Goal: Contribute content

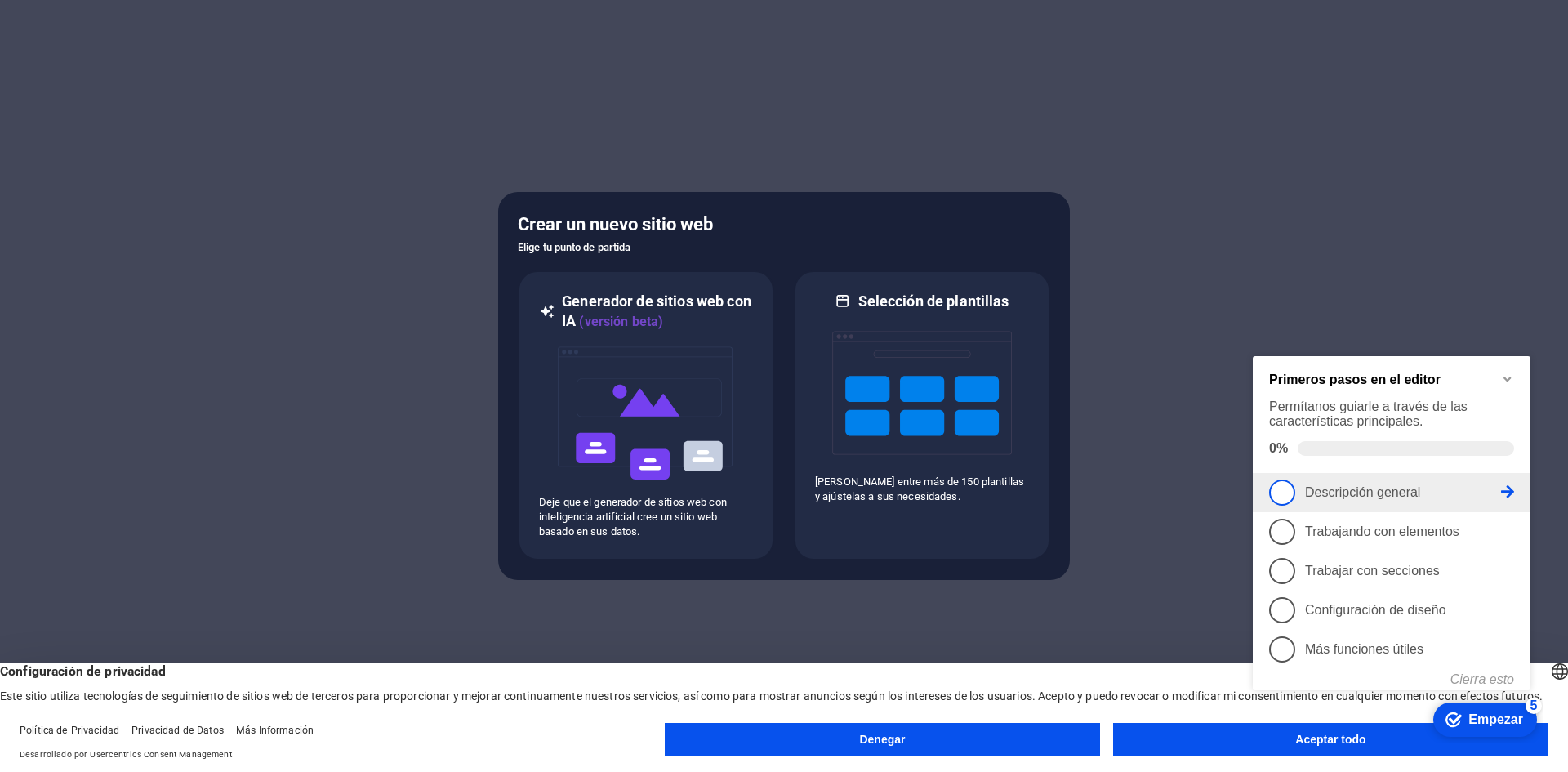
click at [1510, 492] on icon at bounding box center [1507, 492] width 13 height 13
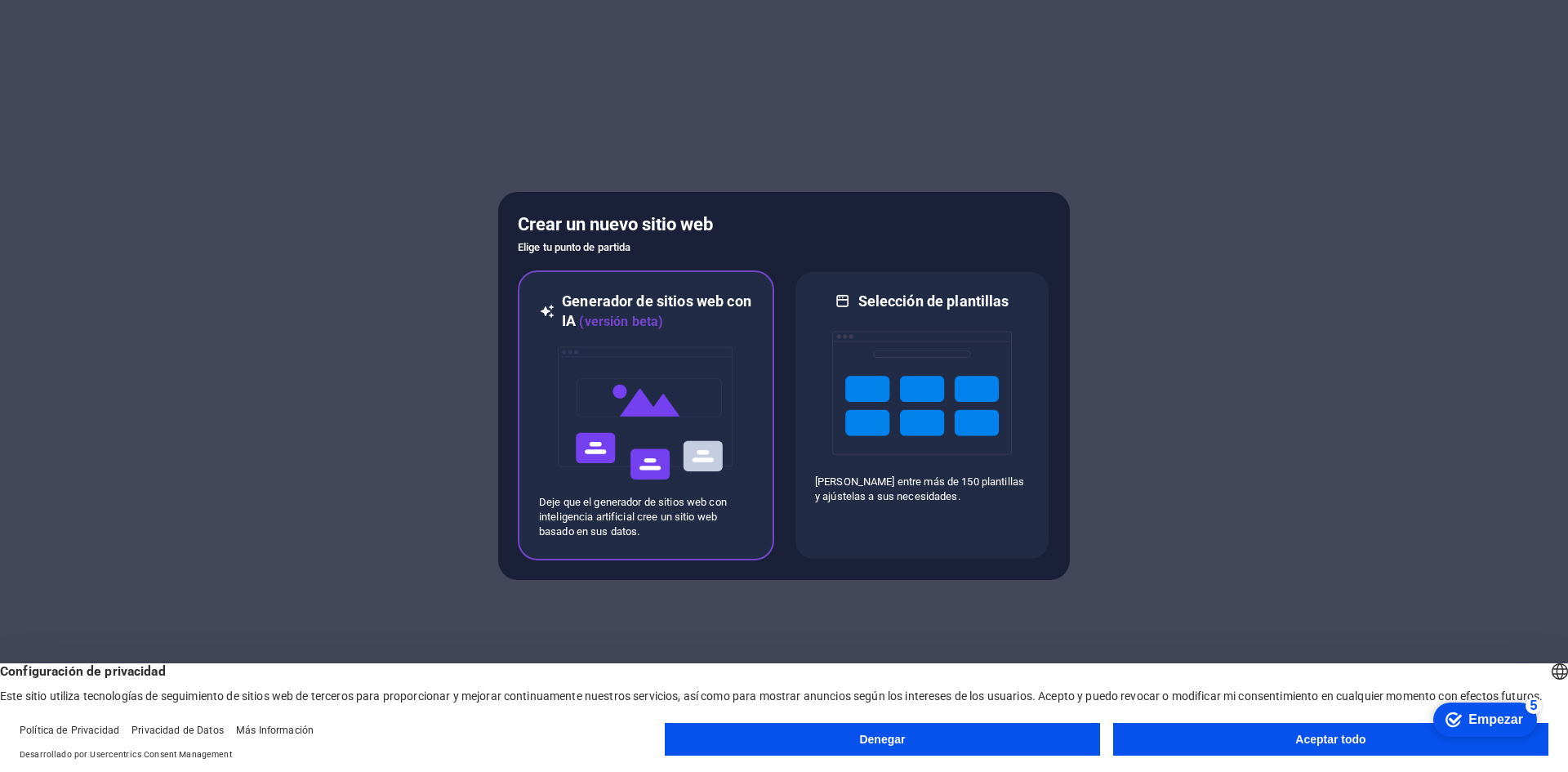
click at [547, 354] on div at bounding box center [645, 414] width 214 height 163
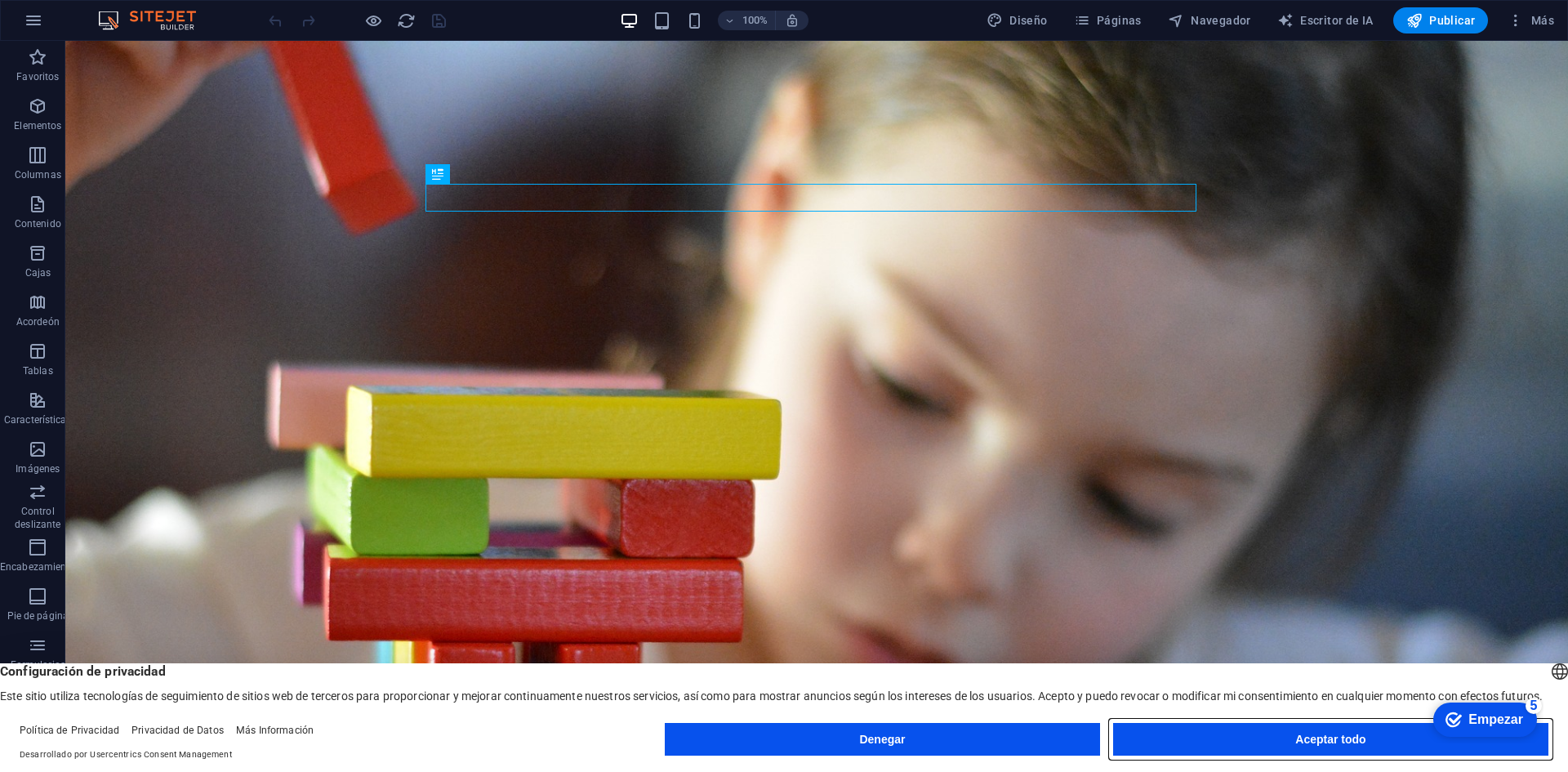
click at [1239, 743] on button "Aceptar todo" at bounding box center [1330, 739] width 436 height 33
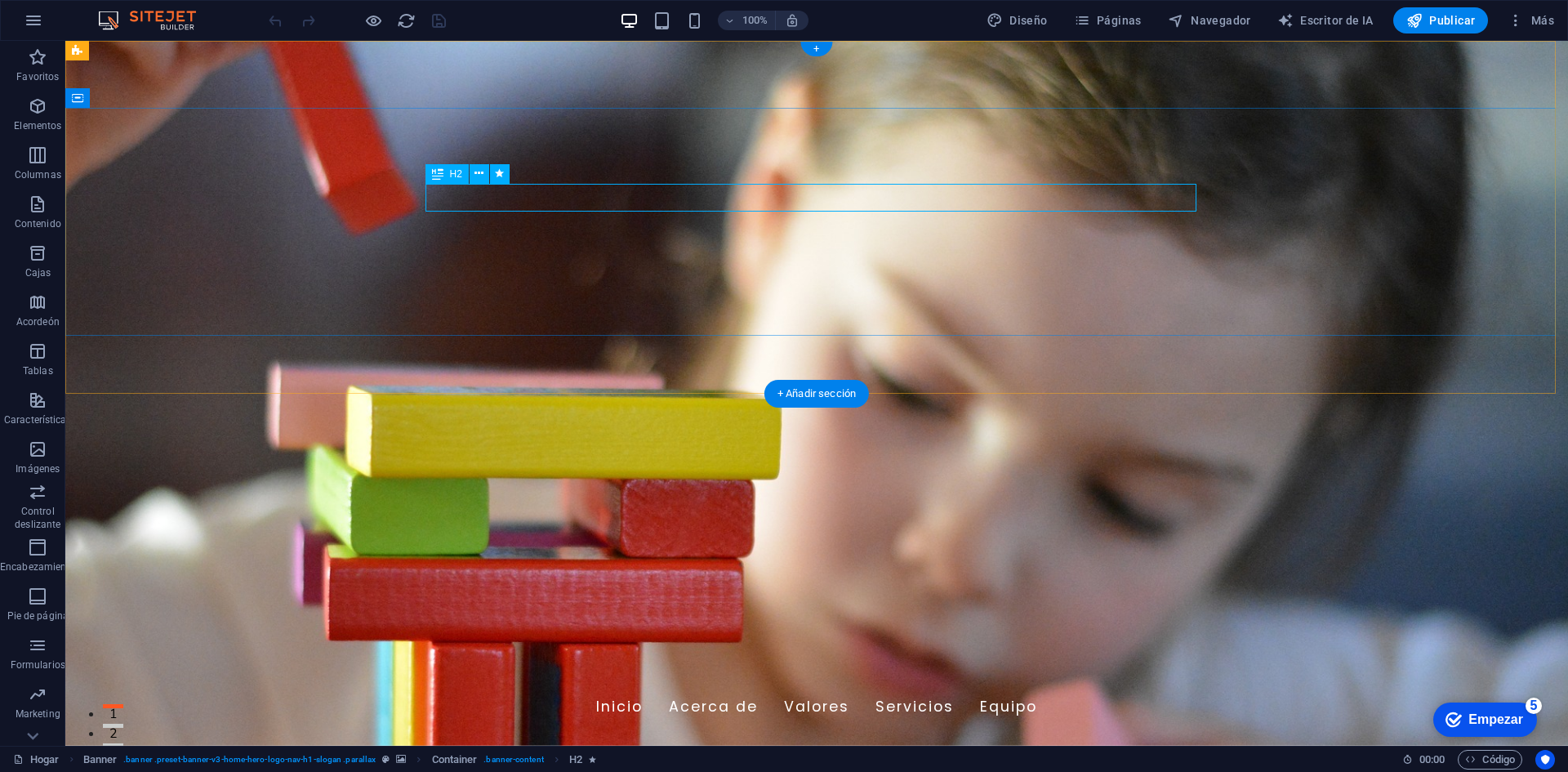
click at [0, 0] on icon at bounding box center [0, 0] width 0 height 0
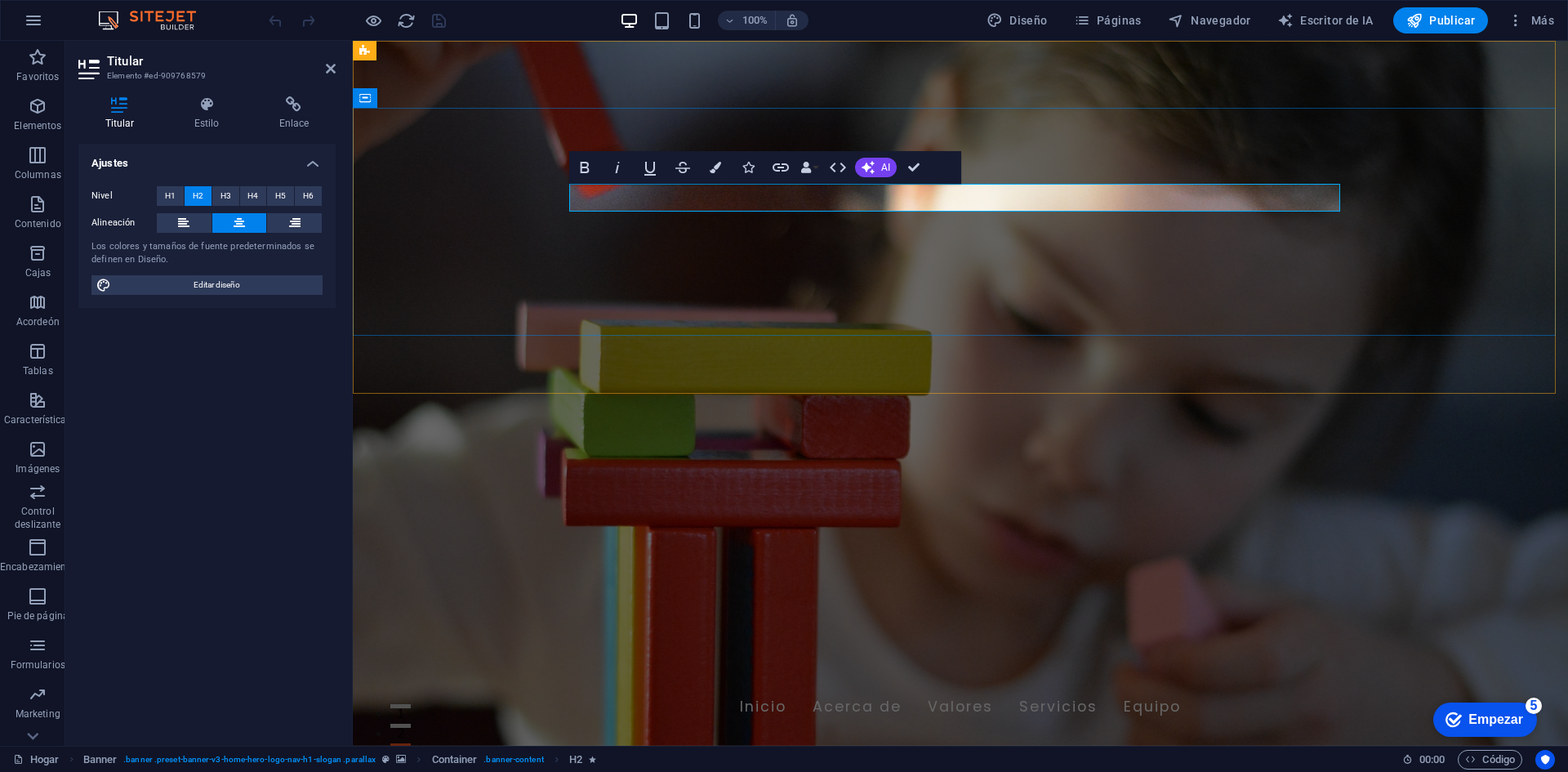
drag, startPoint x: 918, startPoint y: 196, endPoint x: 1263, endPoint y: 203, distance: 345.1
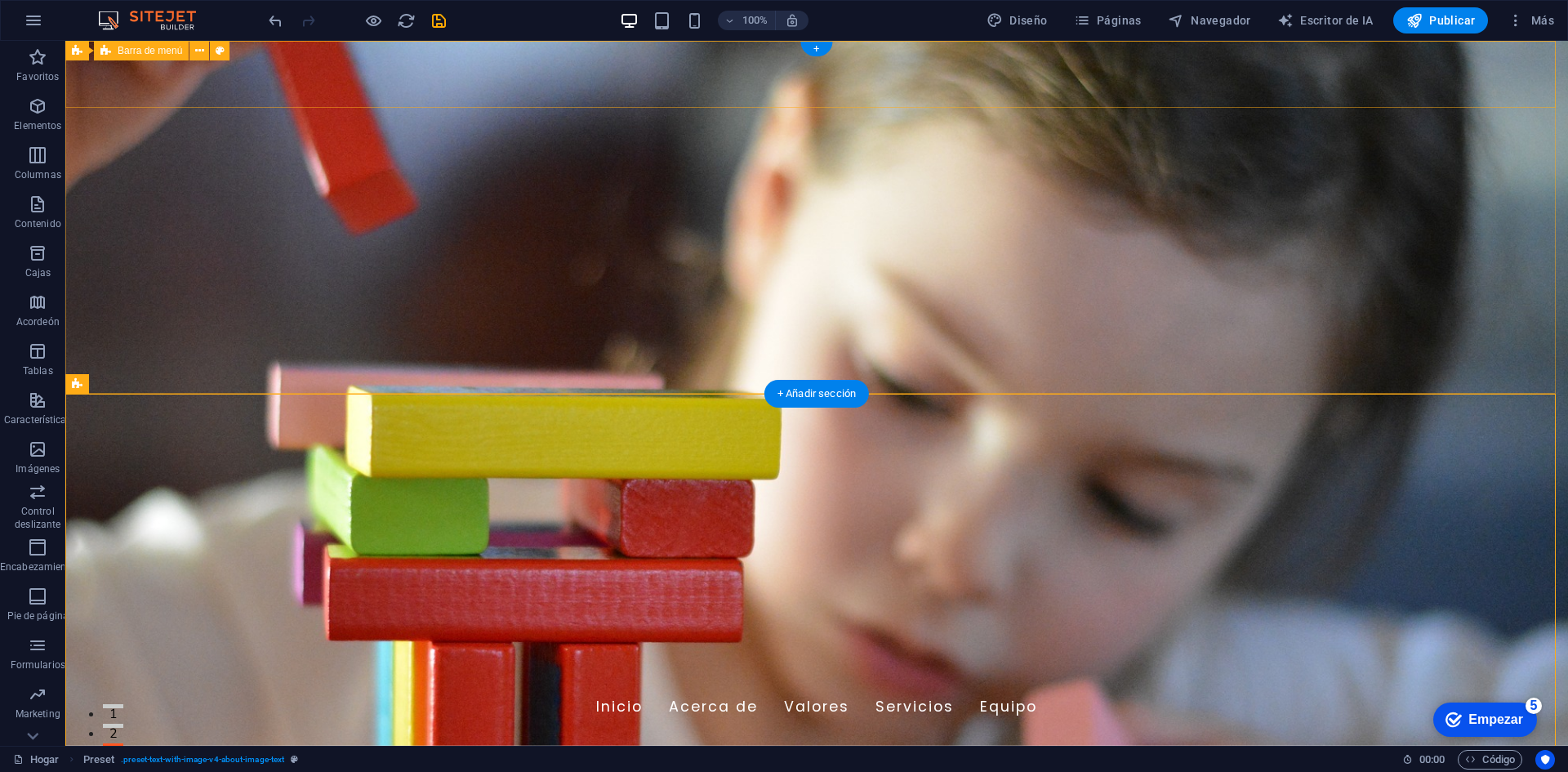
click at [233, 659] on div "[DOMAIN_NAME] Inicio Acerca de Valores Servicios Equipo" at bounding box center [816, 699] width 1503 height 82
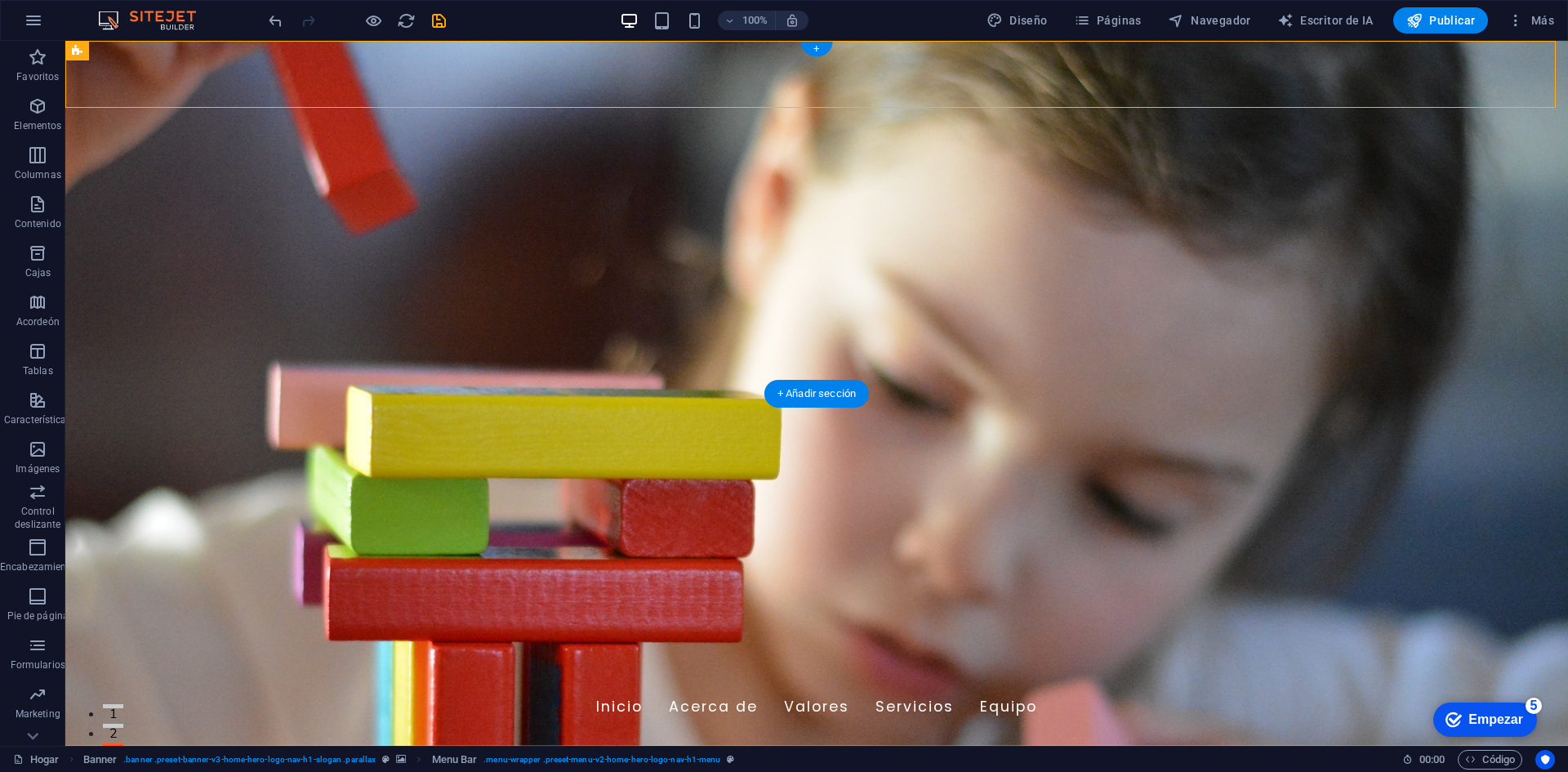
click at [188, 371] on figure at bounding box center [816, 394] width 1503 height 705
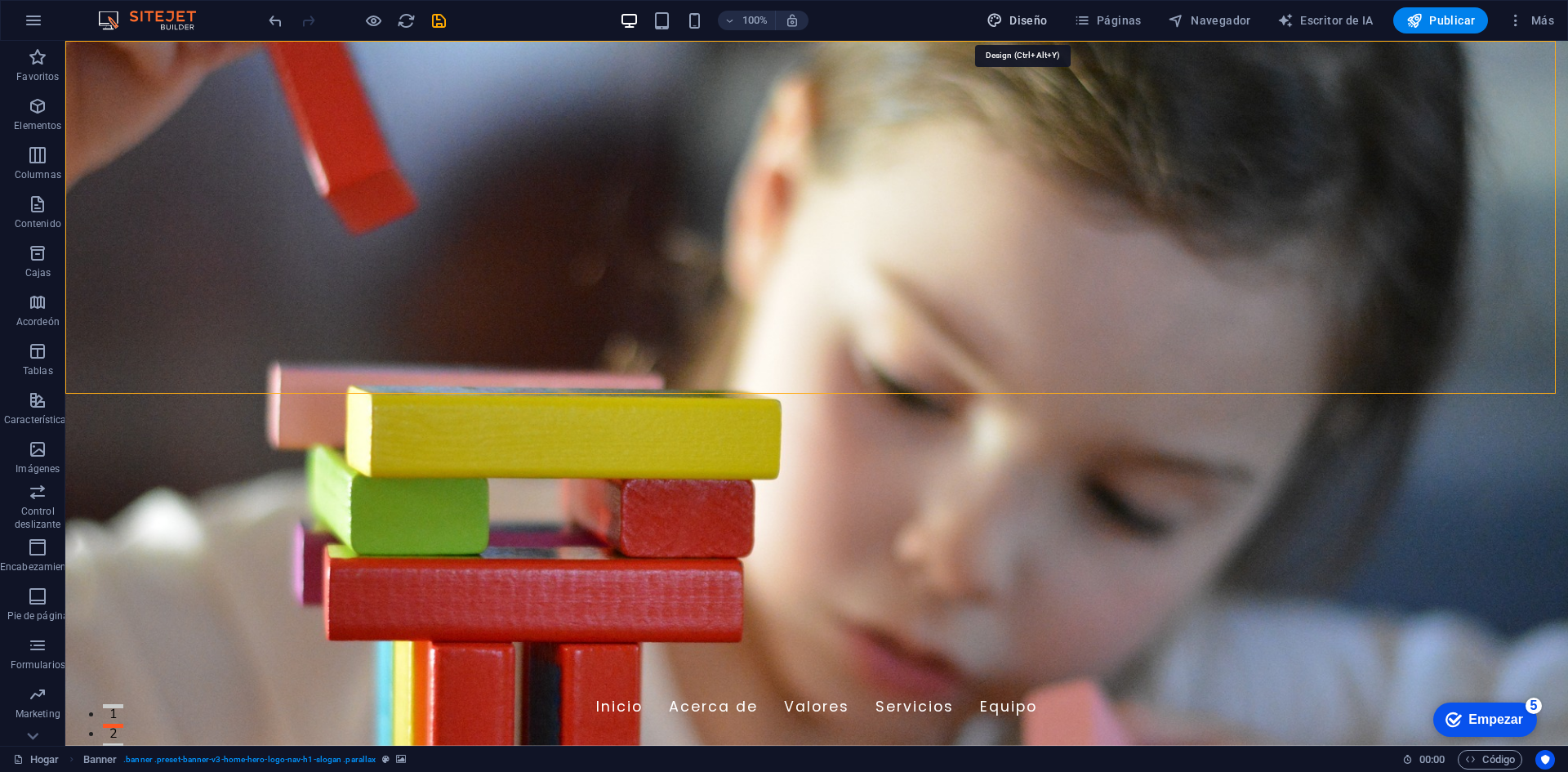
click at [58, 683] on span "Diseño" at bounding box center [48, 685] width 21 height 4
select select "px"
select select "200"
select select "px"
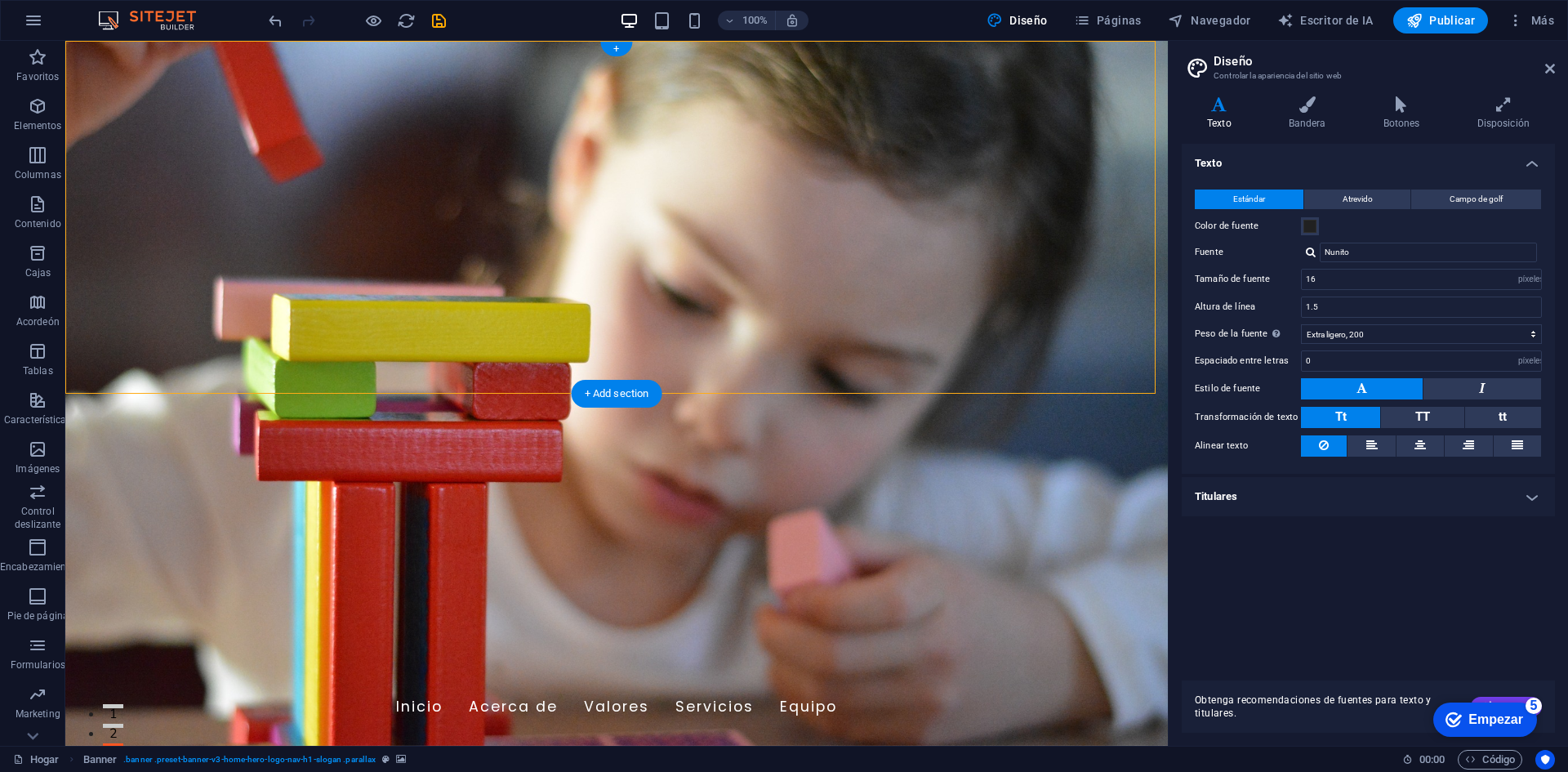
click at [1104, 368] on figure at bounding box center [616, 394] width 1102 height 705
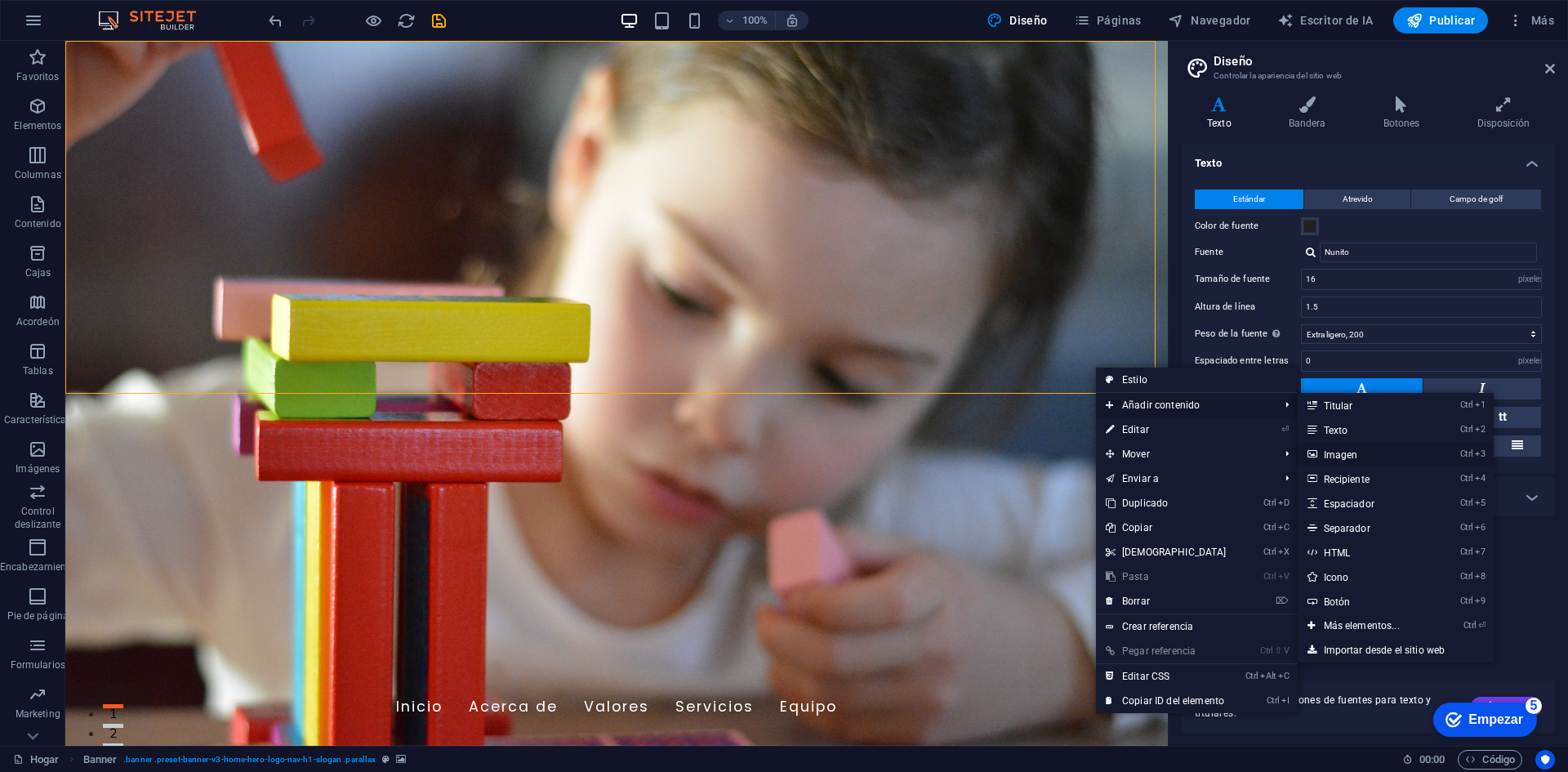
click at [1332, 458] on font "Imagen" at bounding box center [1341, 455] width 34 height 11
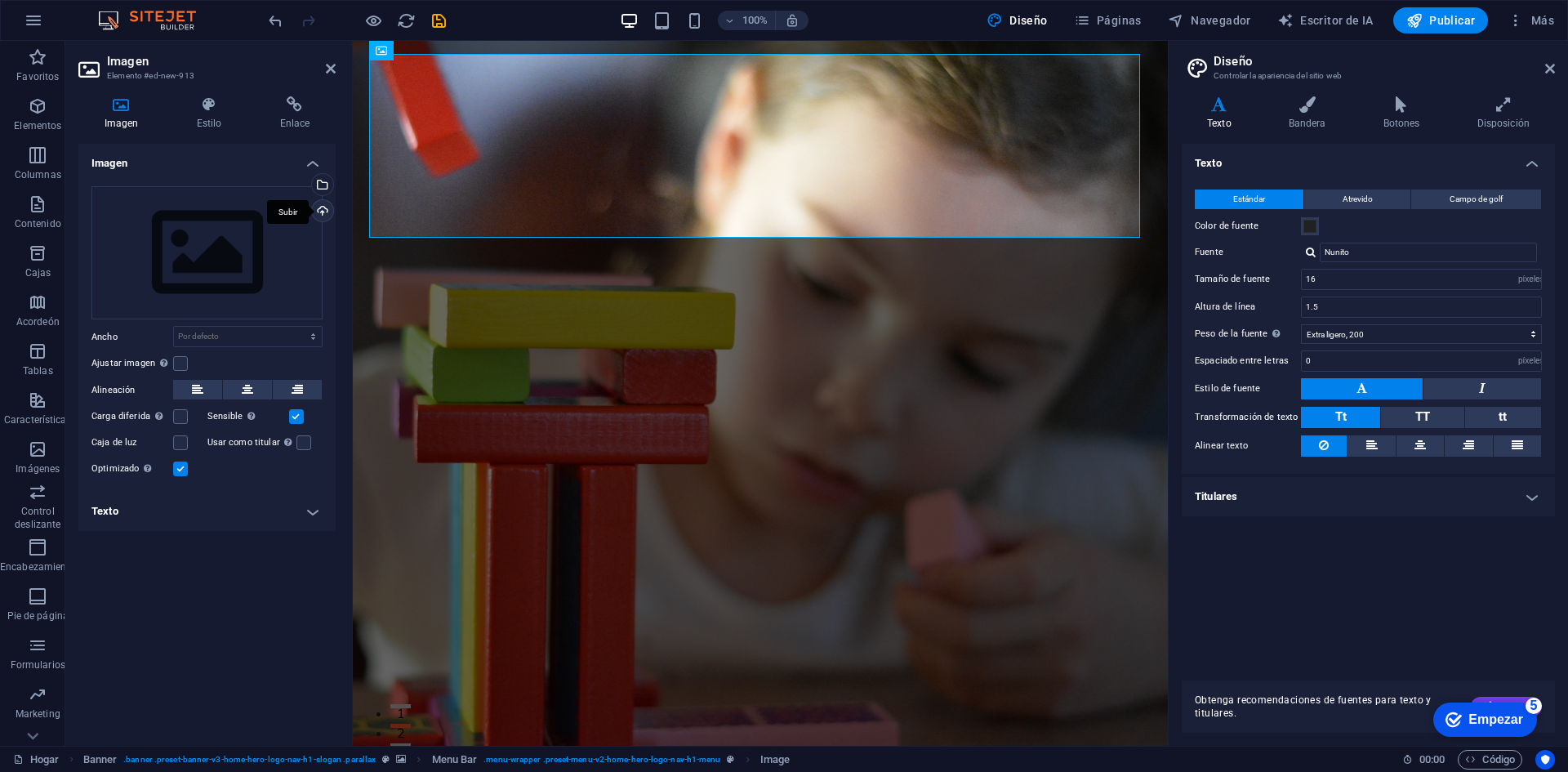
click at [321, 211] on div "Subir" at bounding box center [320, 212] width 25 height 25
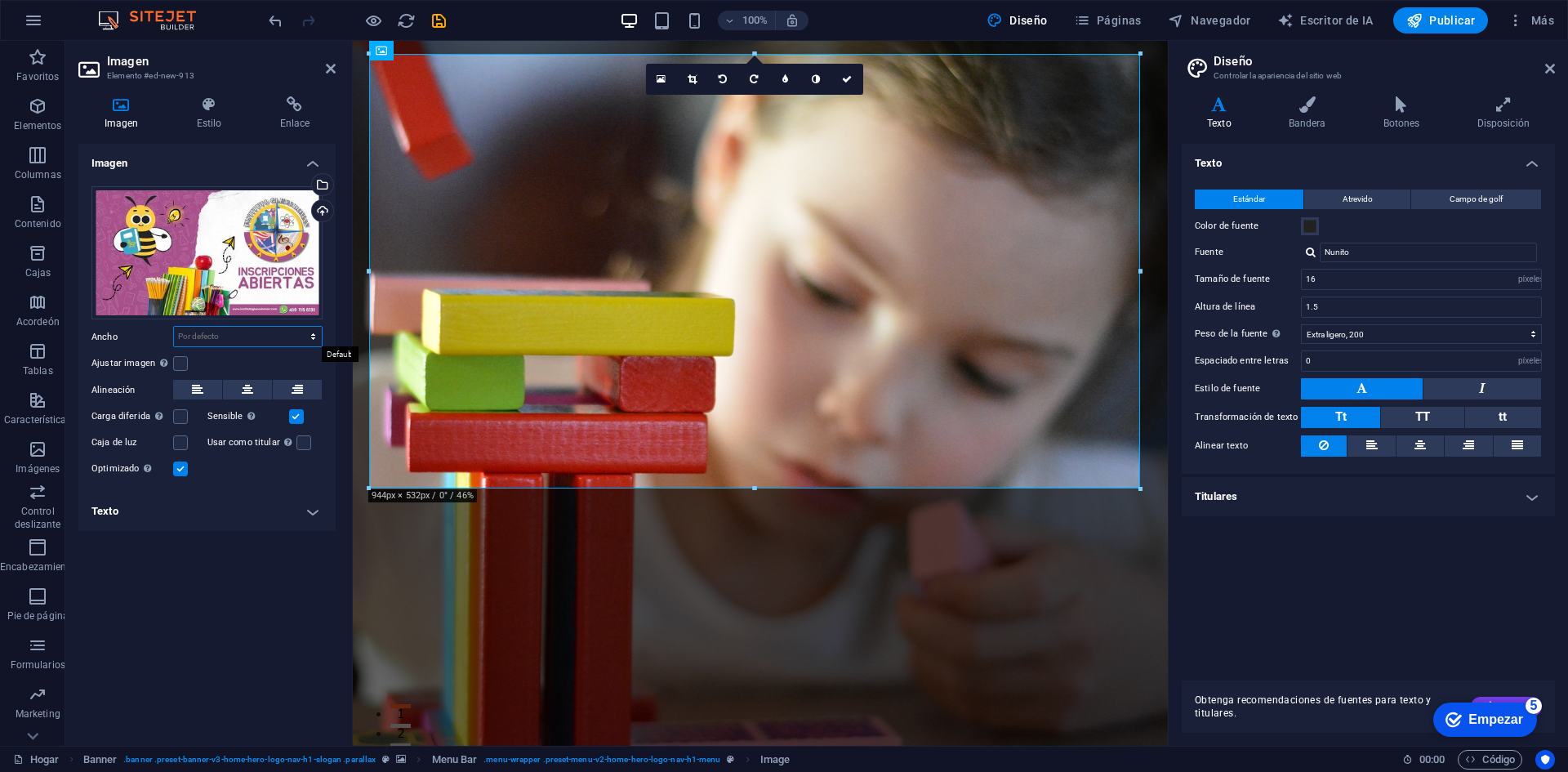
click at [198, 342] on select "Por defecto auto píxeles movimiento rápido del ojo % ellos vh Volkswagen" at bounding box center [247, 336] width 148 height 20
click at [174, 327] on select "Por defecto auto píxeles movimiento rápido del ojo % ellos vh Volkswagen" at bounding box center [247, 336] width 148 height 20
select select "DISABLED_OPTION_VALUE"
click at [175, 362] on label at bounding box center [180, 363] width 15 height 15
click at [0, 0] on input "Ajustar imagen Ajustar automáticamente la imagen a un ancho y alto fijos" at bounding box center [0, 0] width 0 height 0
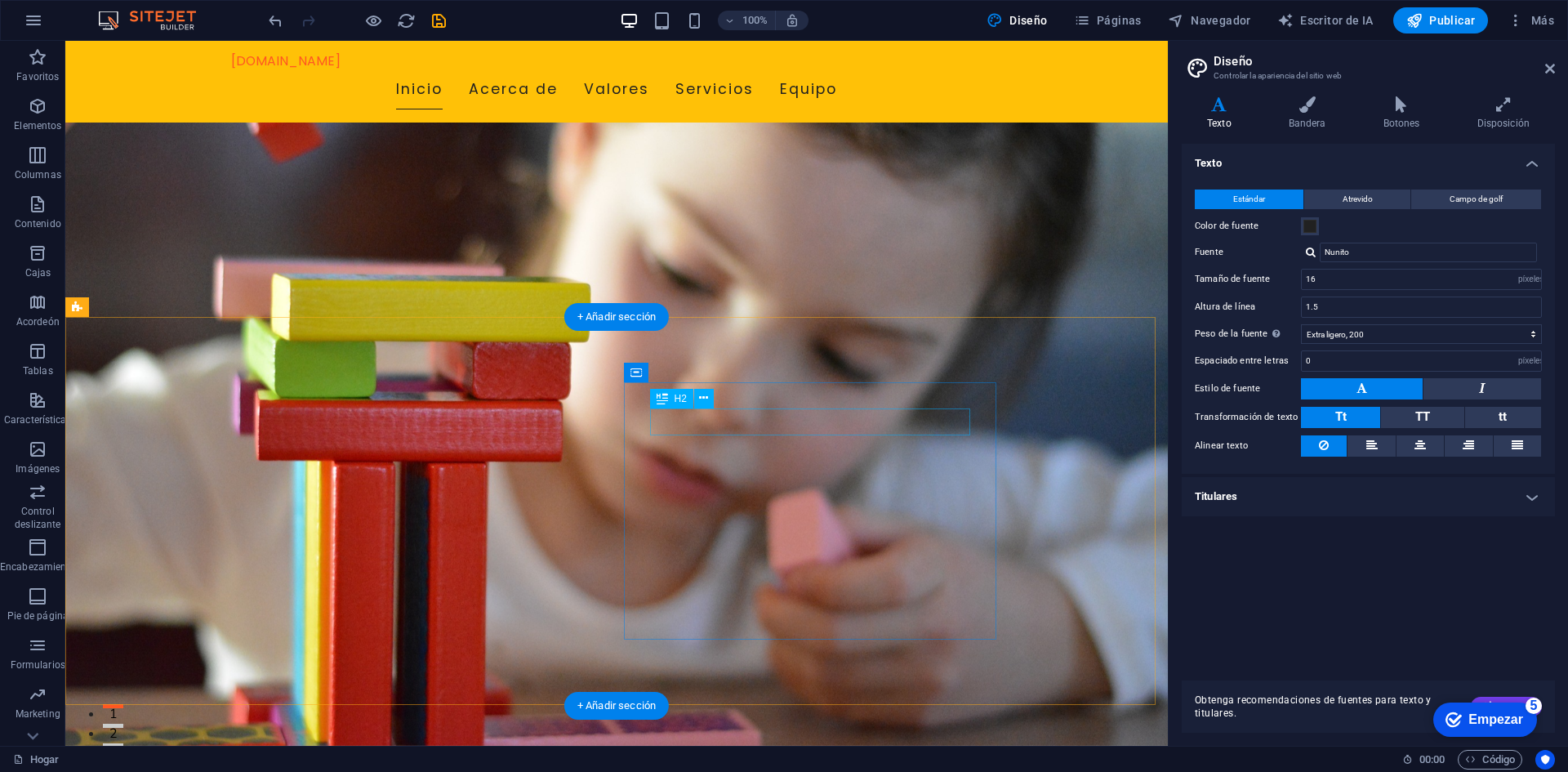
scroll to position [82, 0]
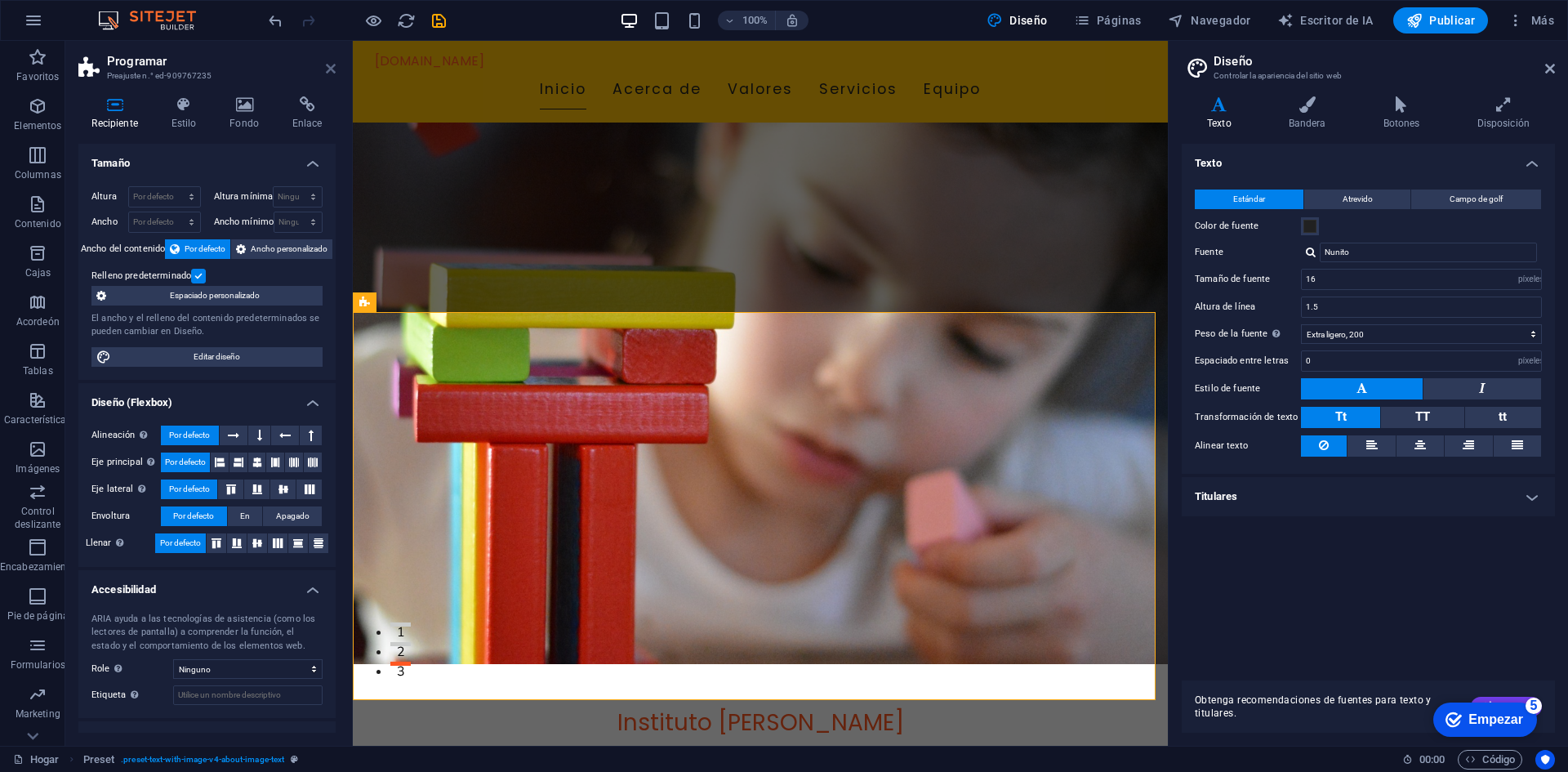
click at [327, 62] on icon at bounding box center [330, 68] width 9 height 13
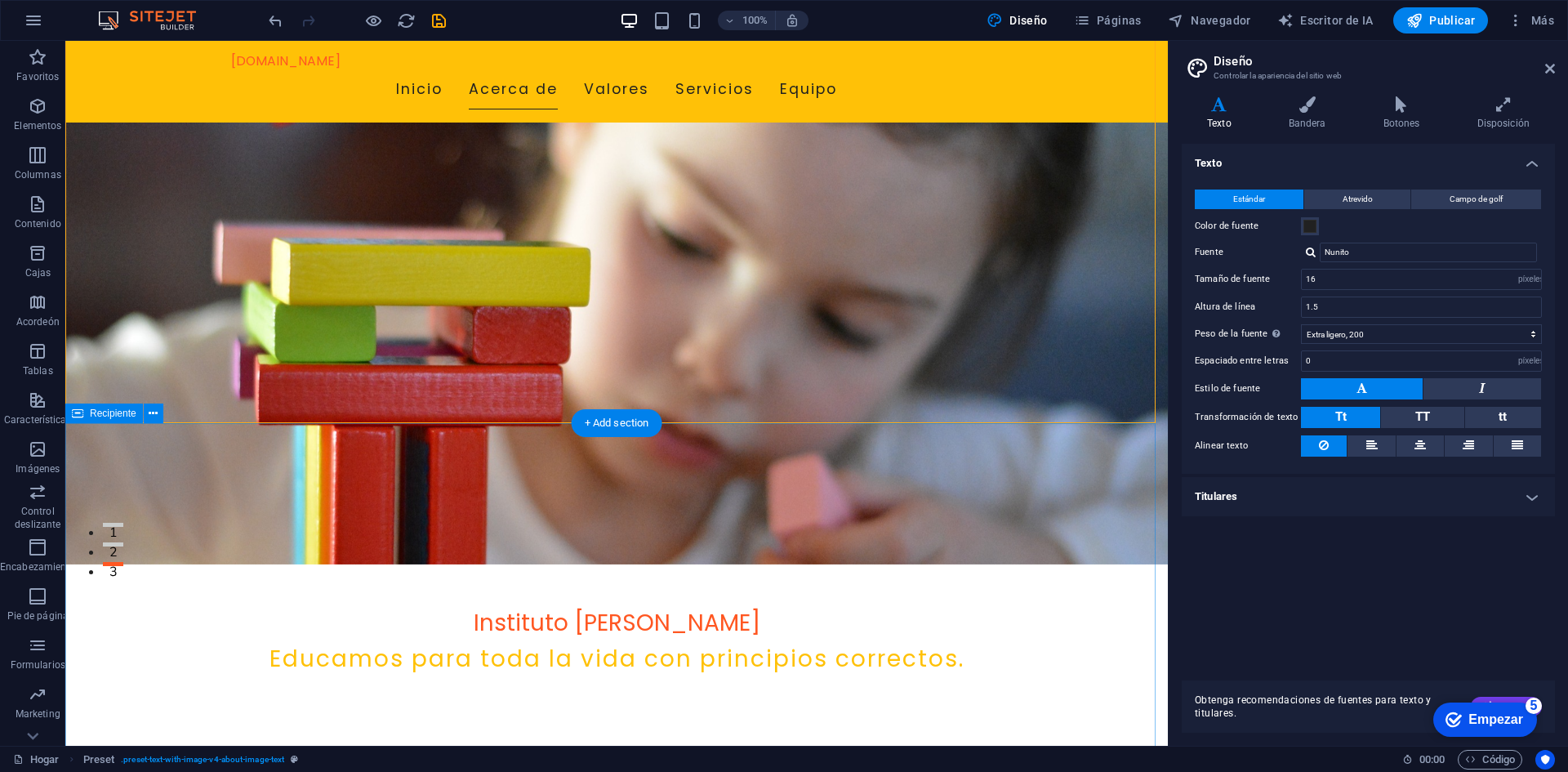
scroll to position [408, 0]
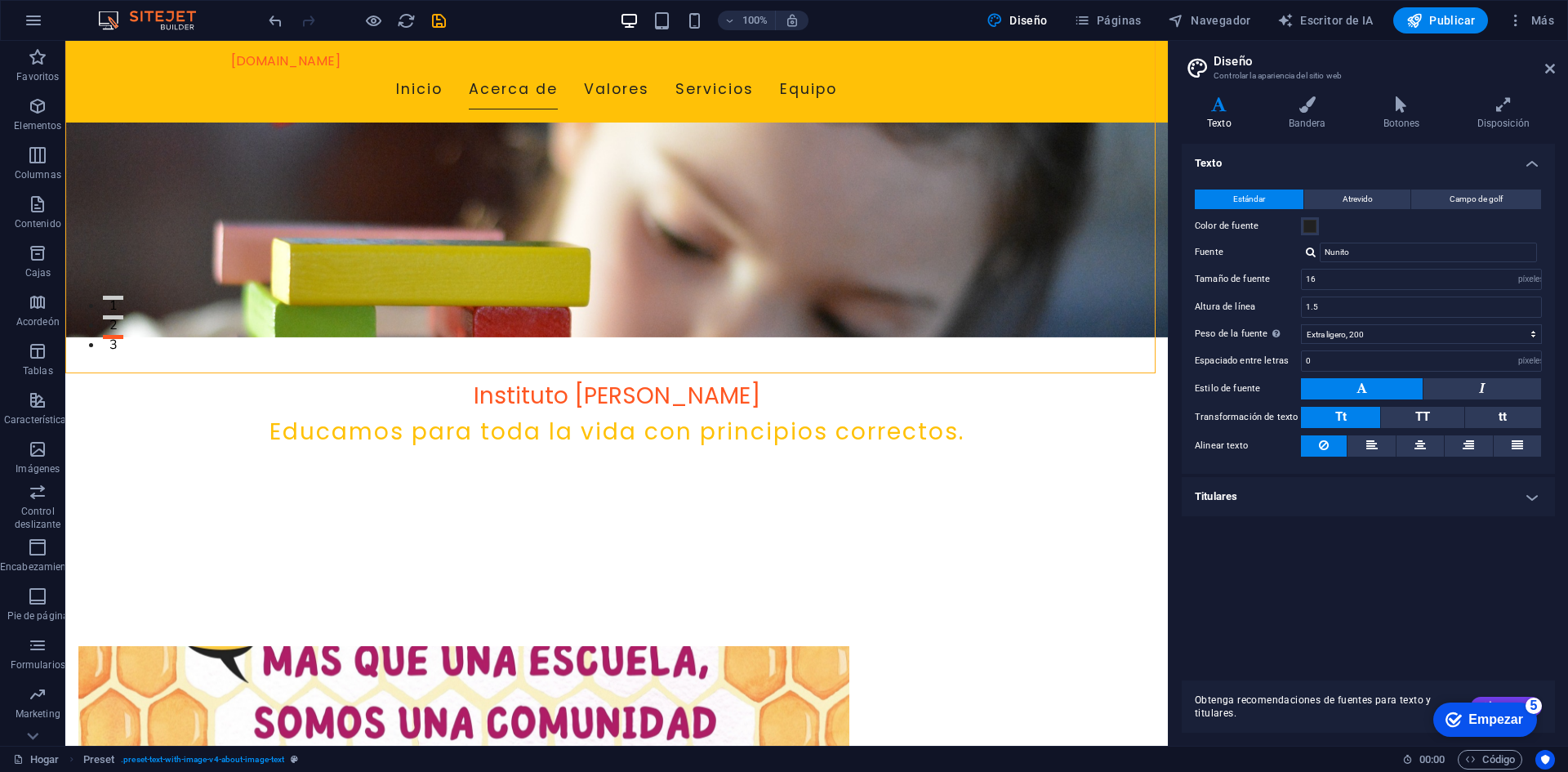
click at [1508, 717] on font "Empezar" at bounding box center [1496, 720] width 55 height 14
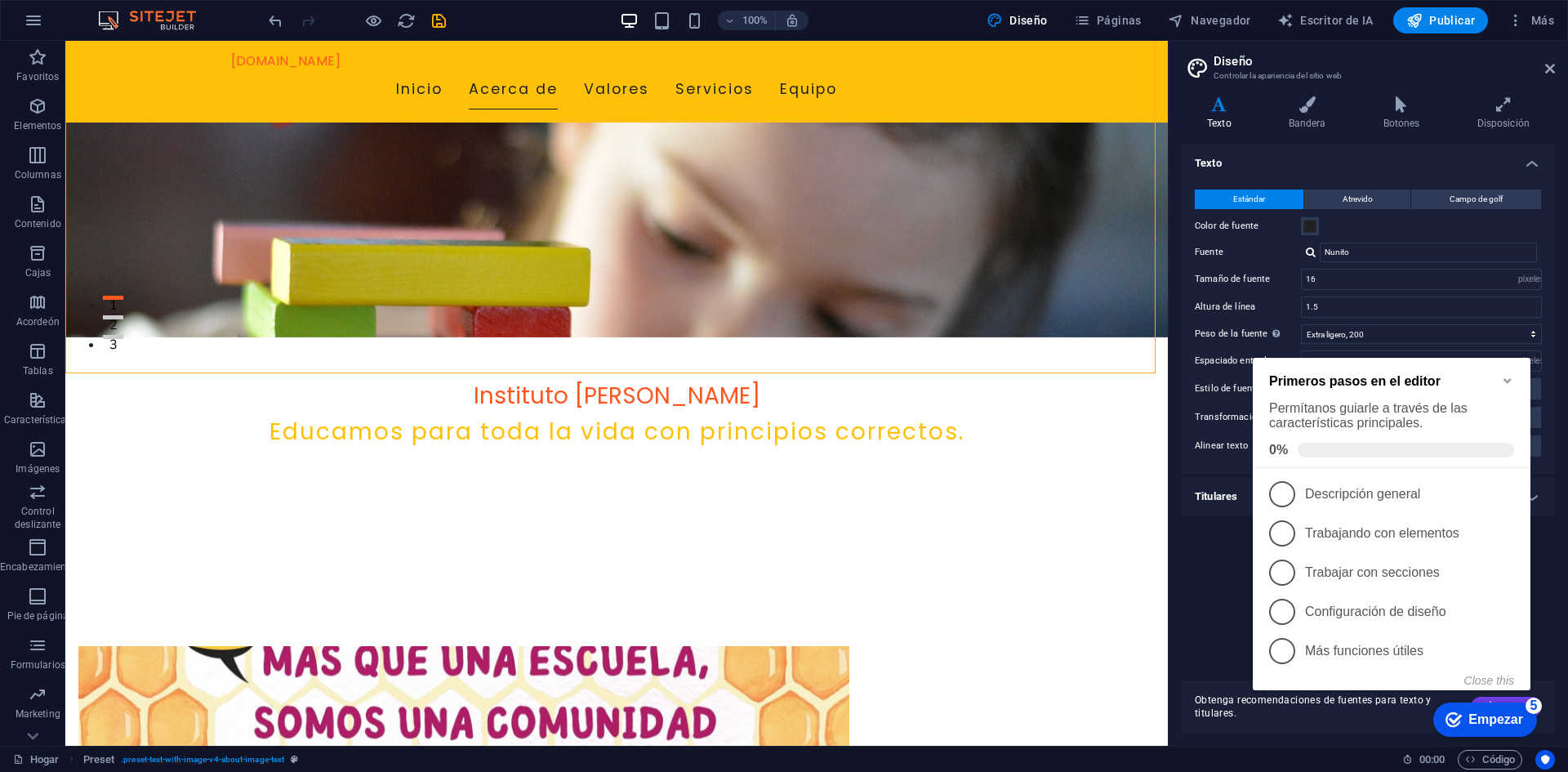
click at [1502, 377] on icon "Minimize checklist" at bounding box center [1507, 380] width 13 height 13
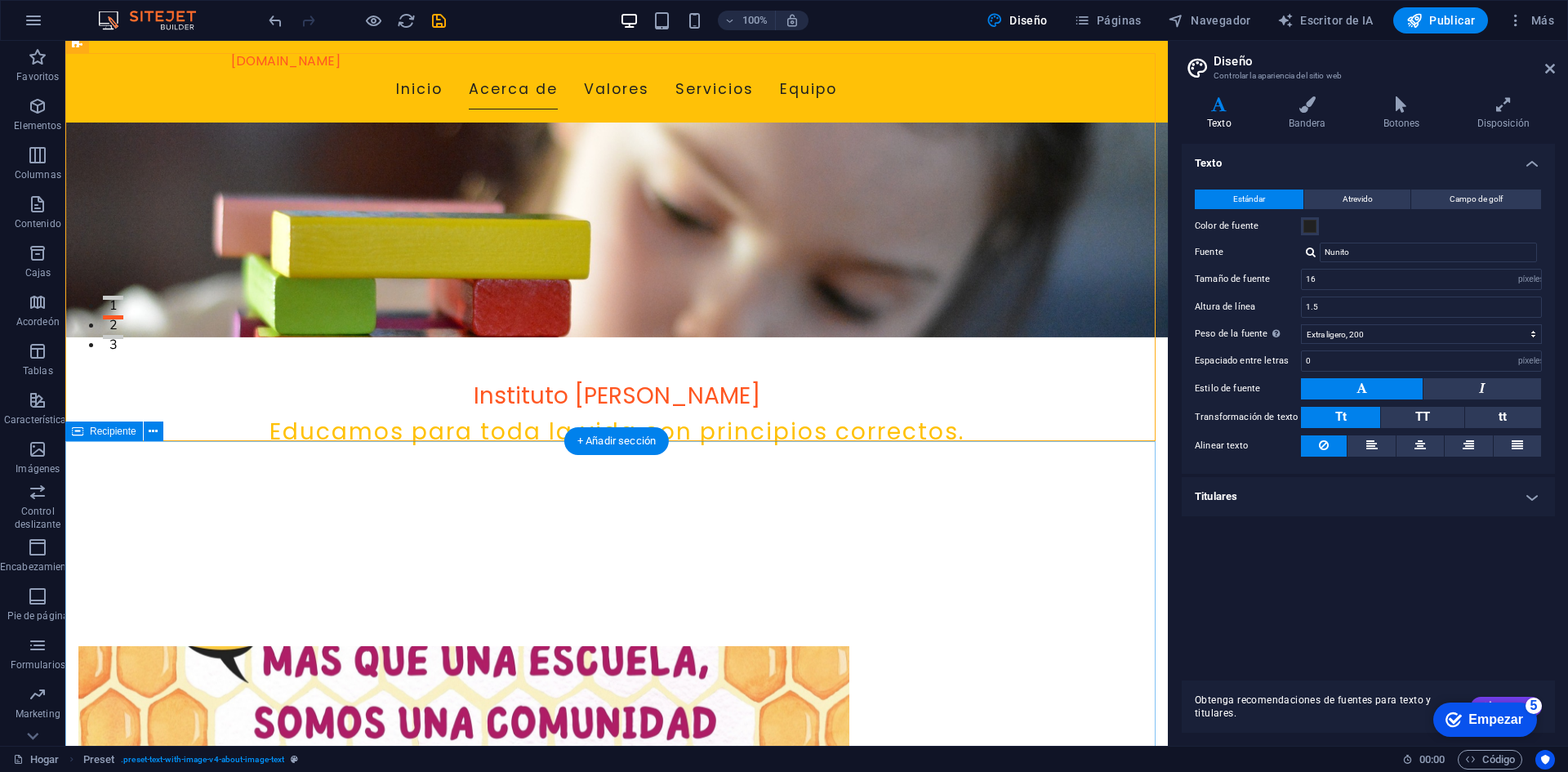
scroll to position [327, 0]
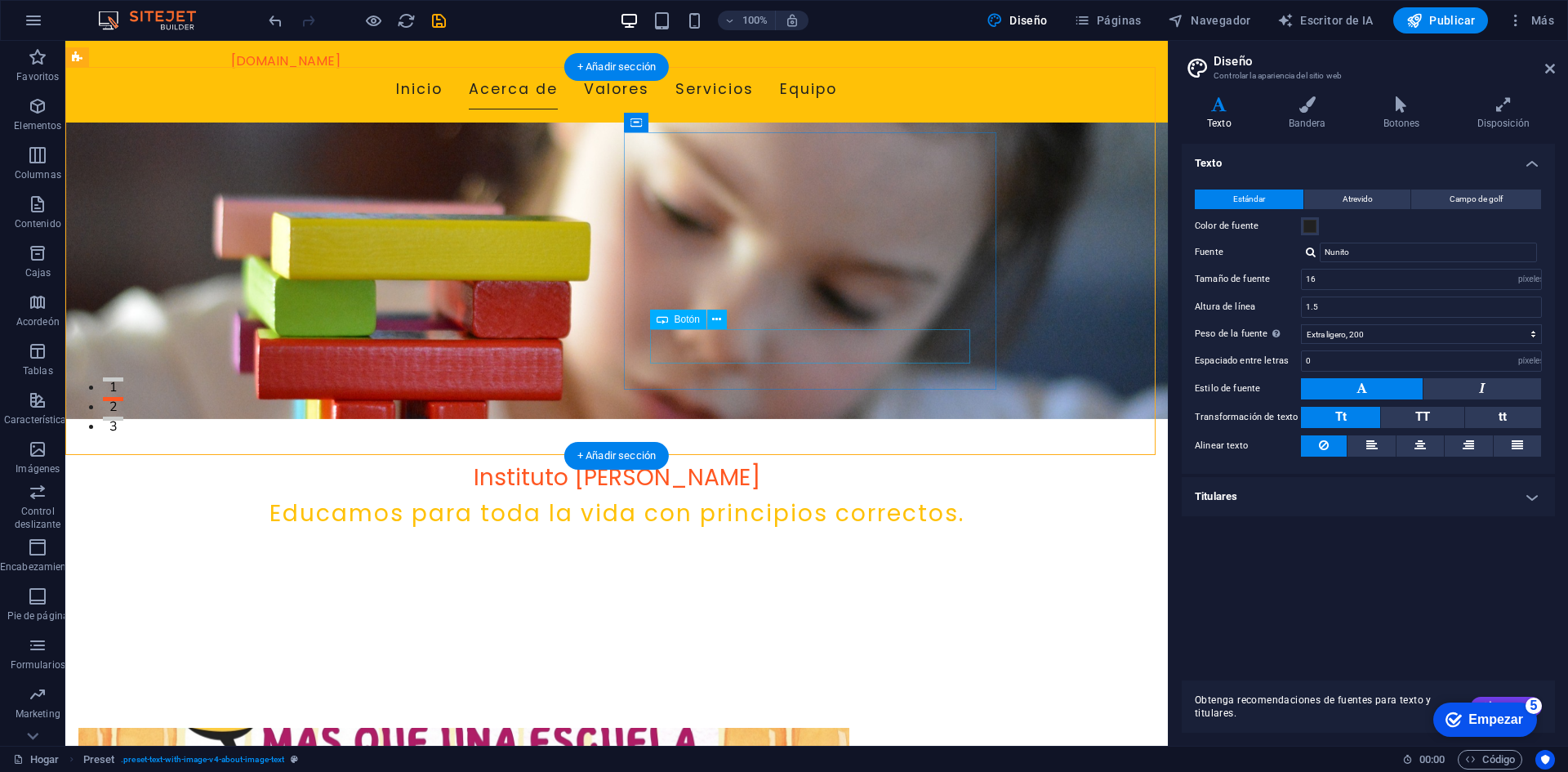
click at [675, 325] on font "Botón" at bounding box center [686, 319] width 25 height 11
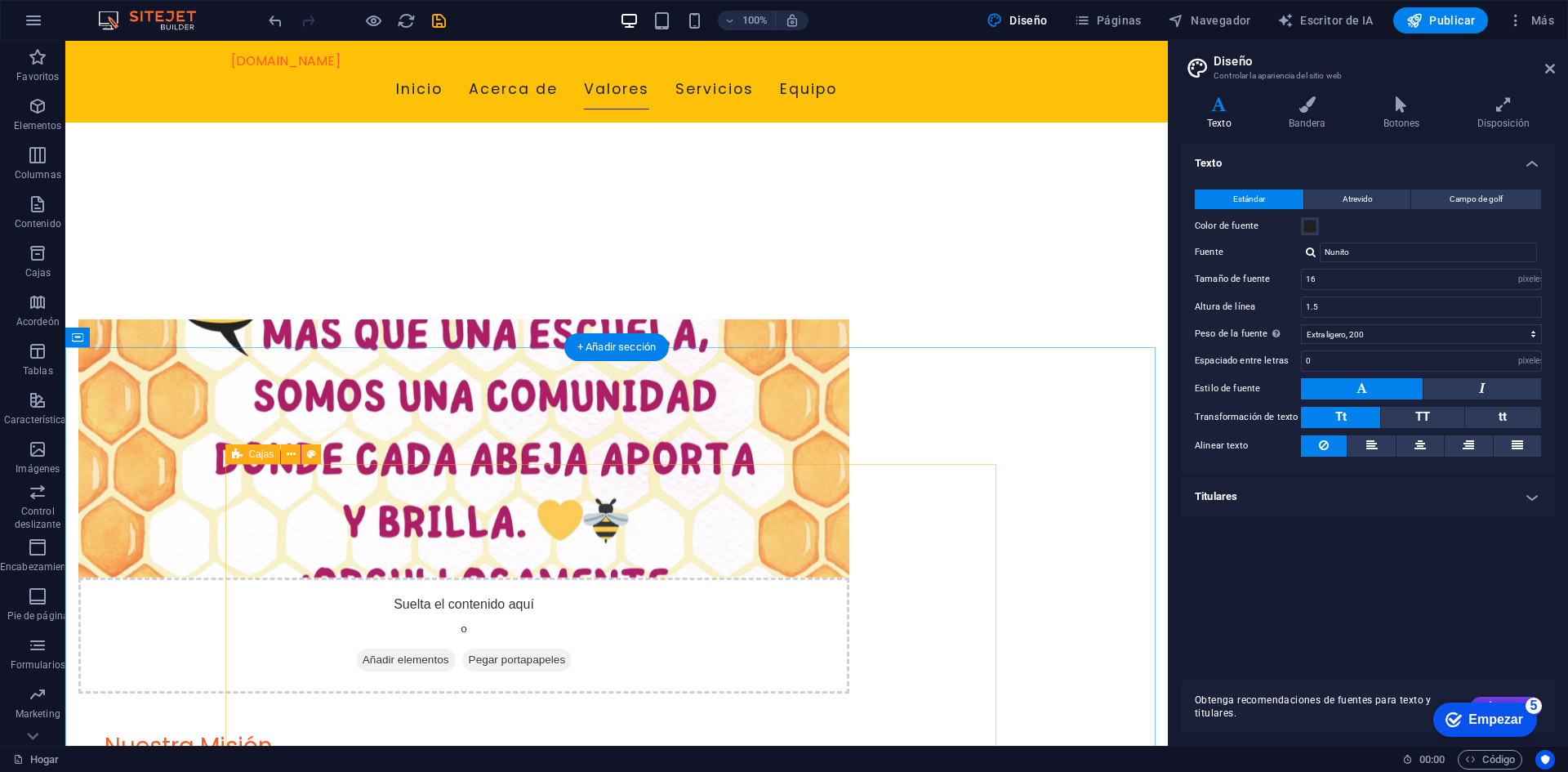
scroll to position [898, 0]
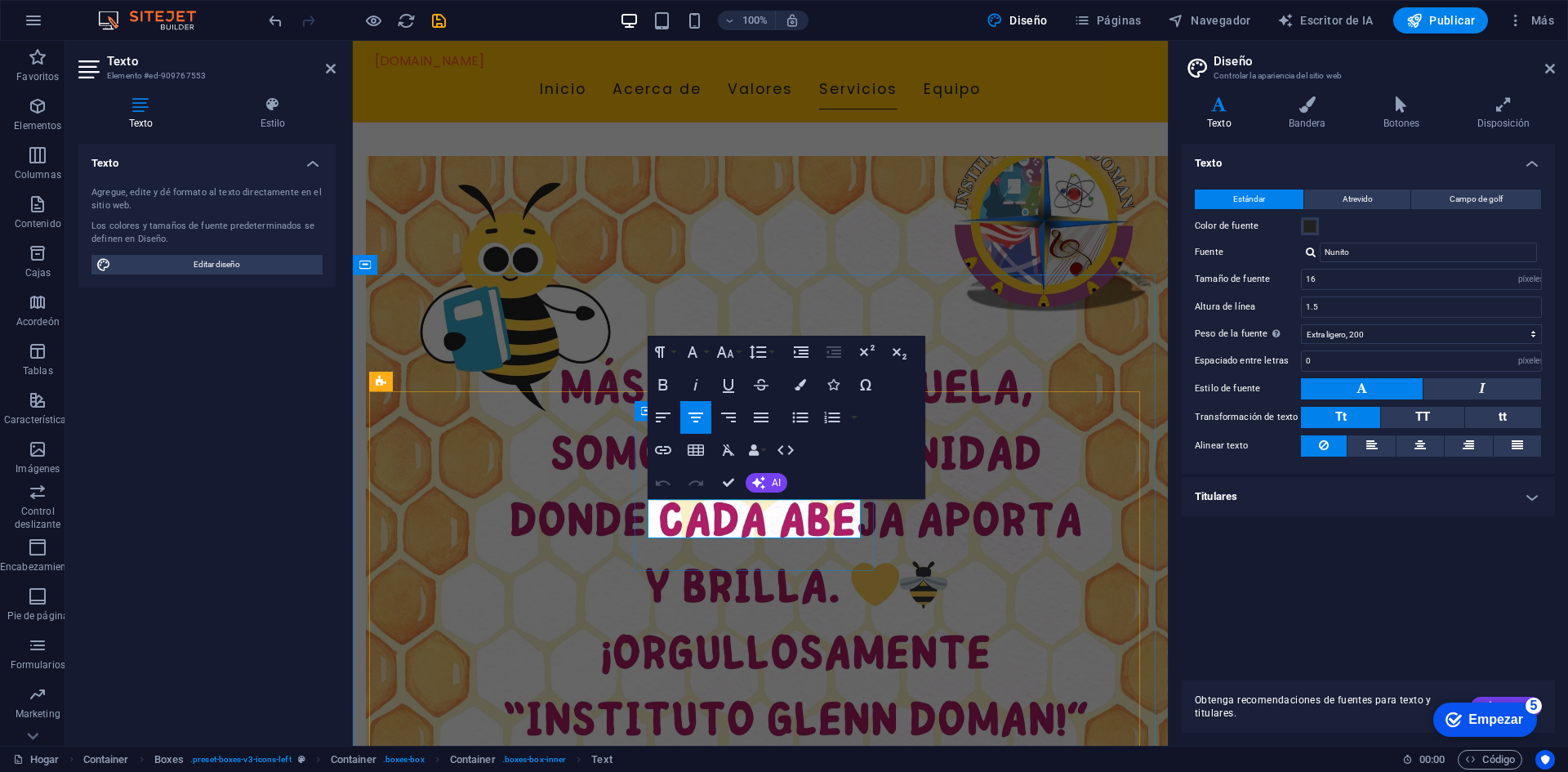
drag, startPoint x: 724, startPoint y: 512, endPoint x: 760, endPoint y: 515, distance: 36.1
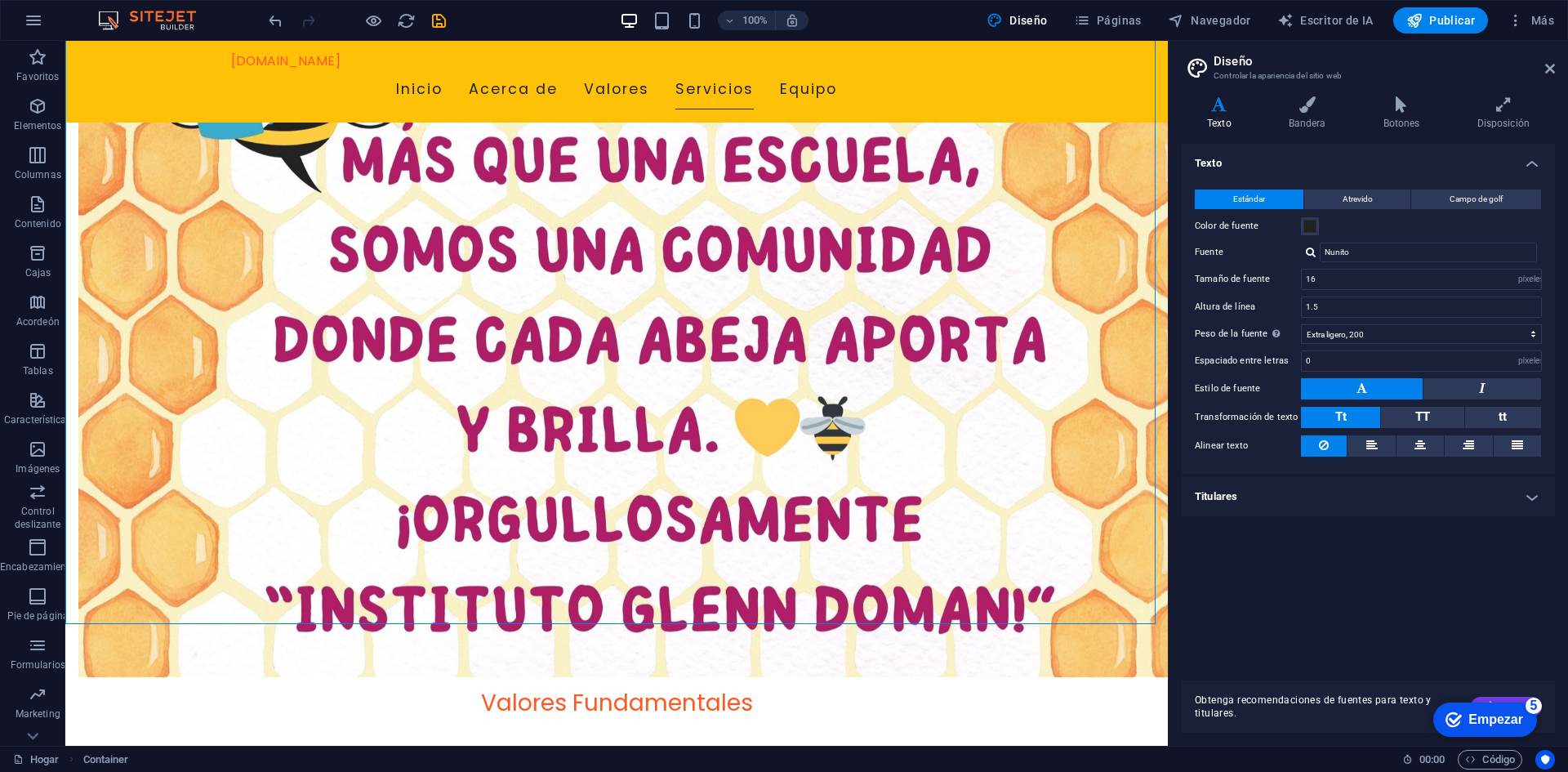
scroll to position [1144, 0]
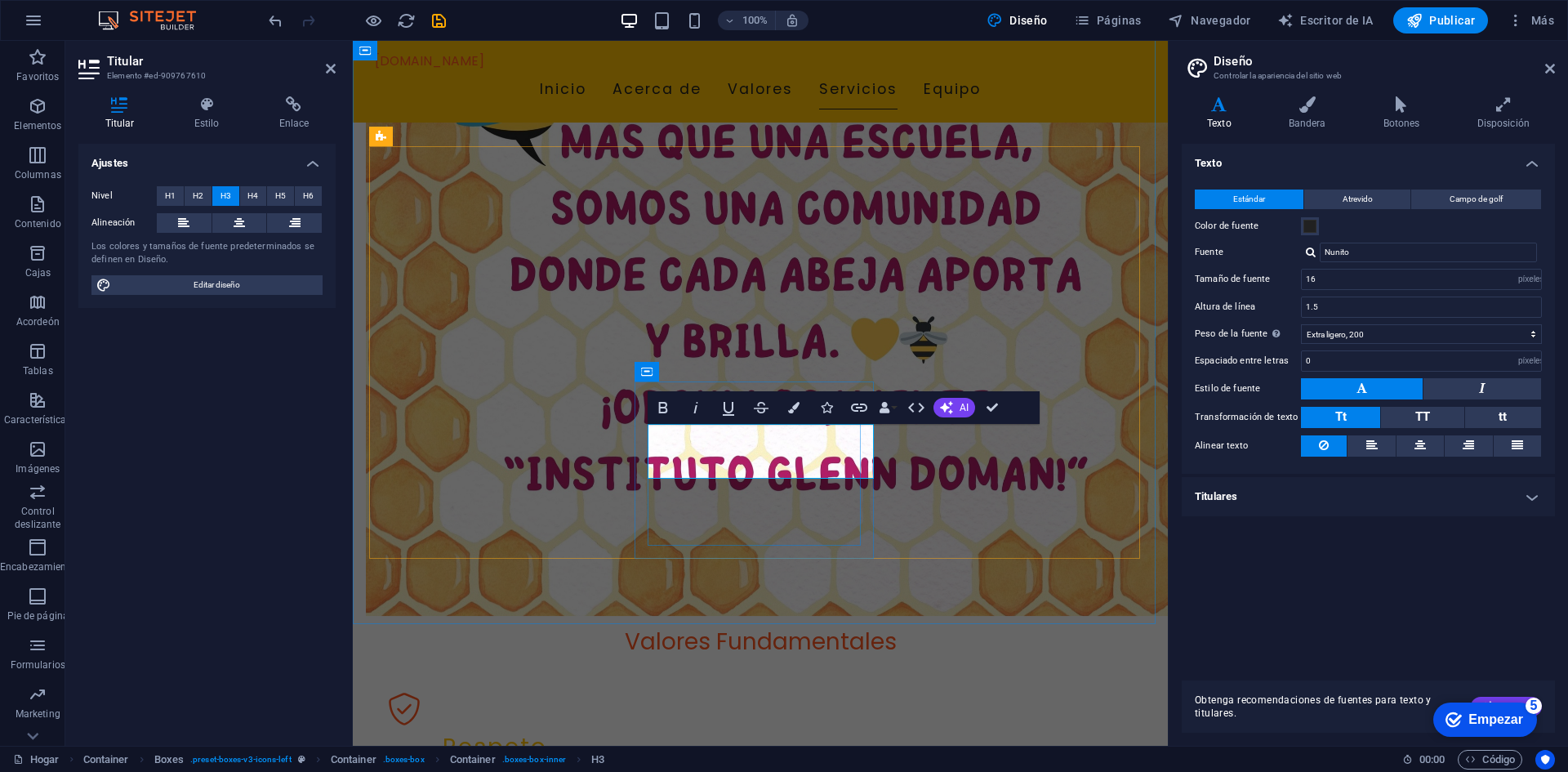
drag, startPoint x: 766, startPoint y: 440, endPoint x: 784, endPoint y: 443, distance: 18.2
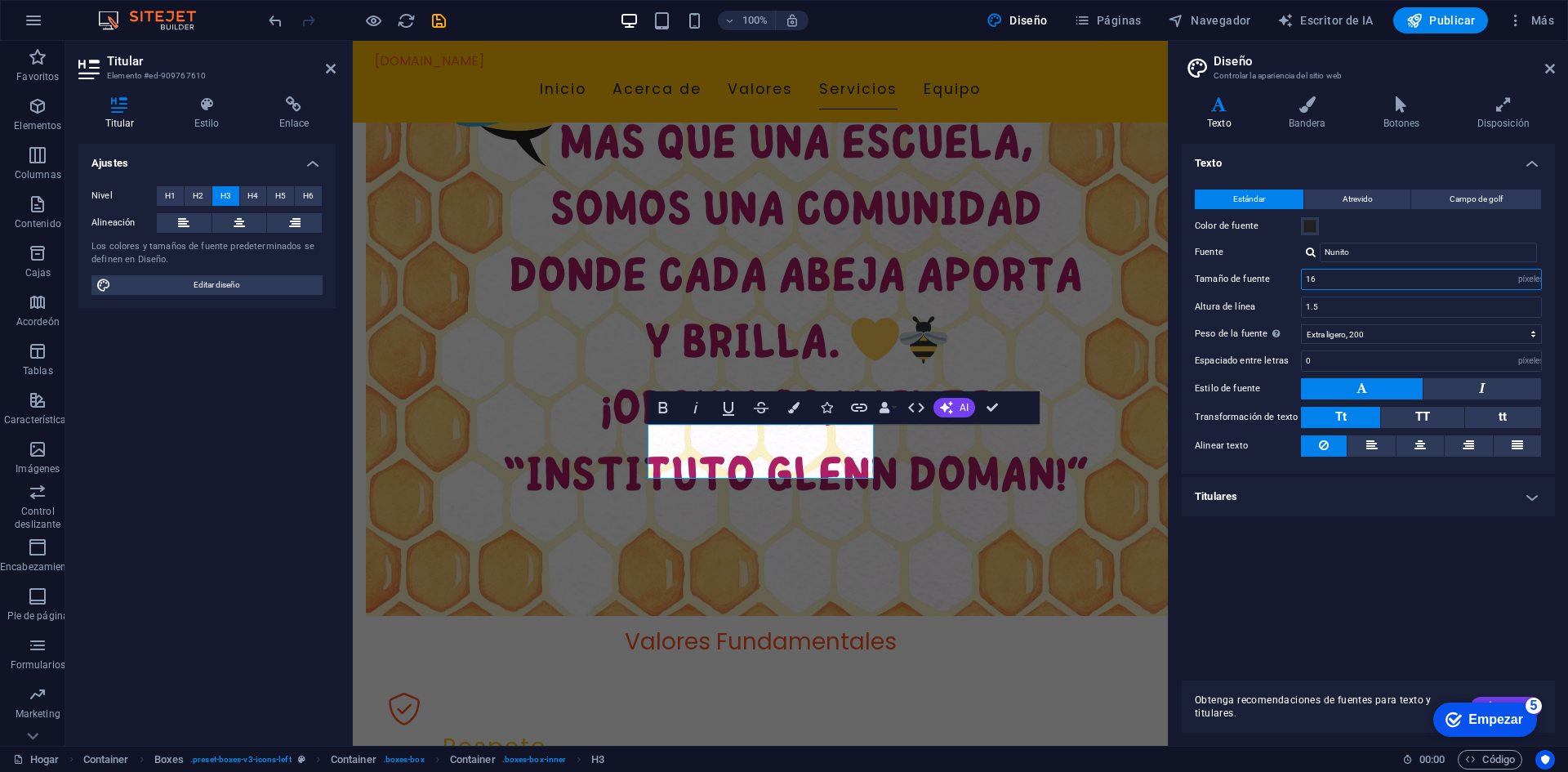
drag, startPoint x: 1306, startPoint y: 279, endPoint x: 1295, endPoint y: 275, distance: 11.7
click at [1295, 275] on div "Tamaño de fuente 16 movimiento rápido del ojo píxeles" at bounding box center [1368, 279] width 347 height 21
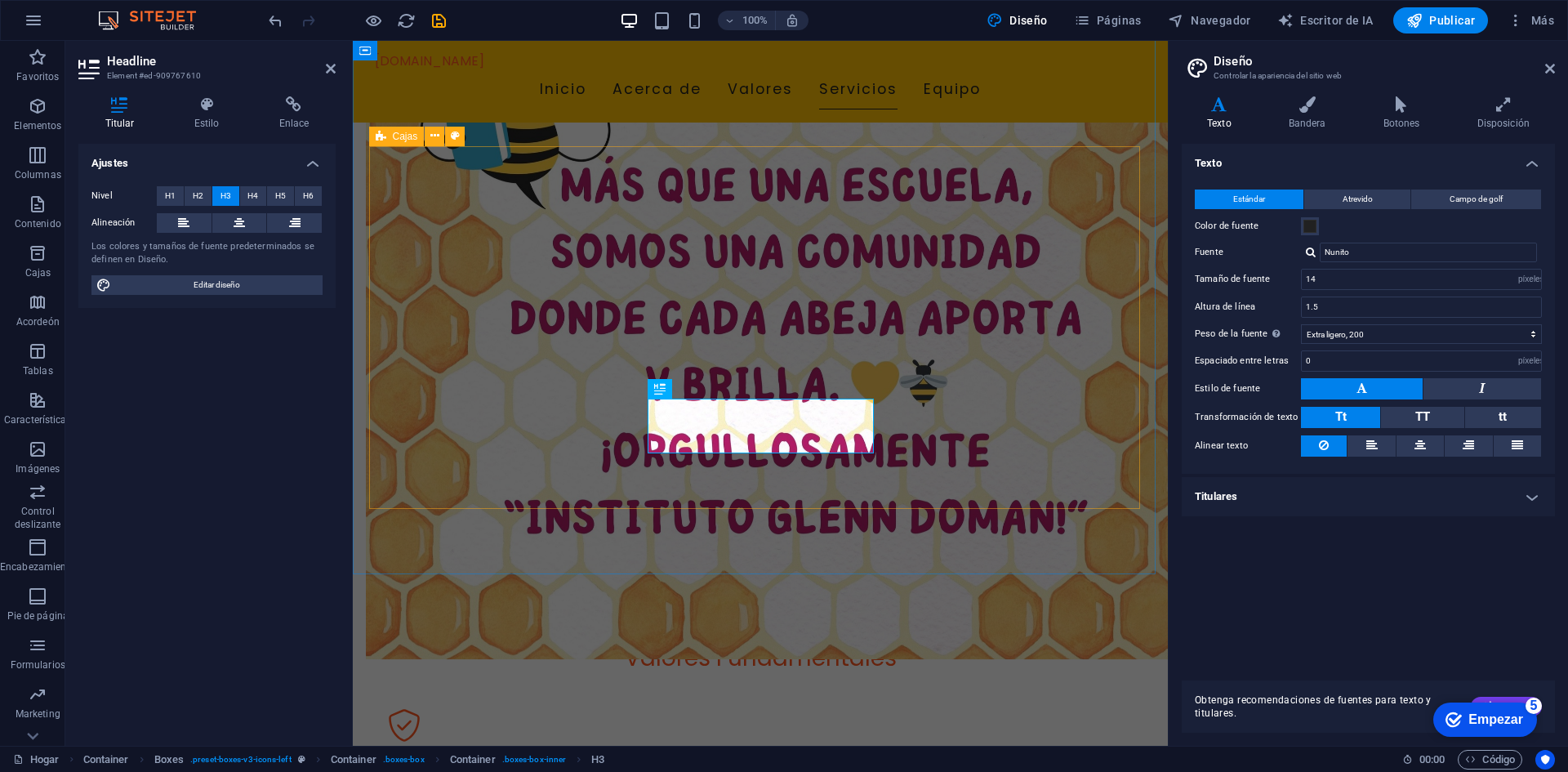
scroll to position [1100, 0]
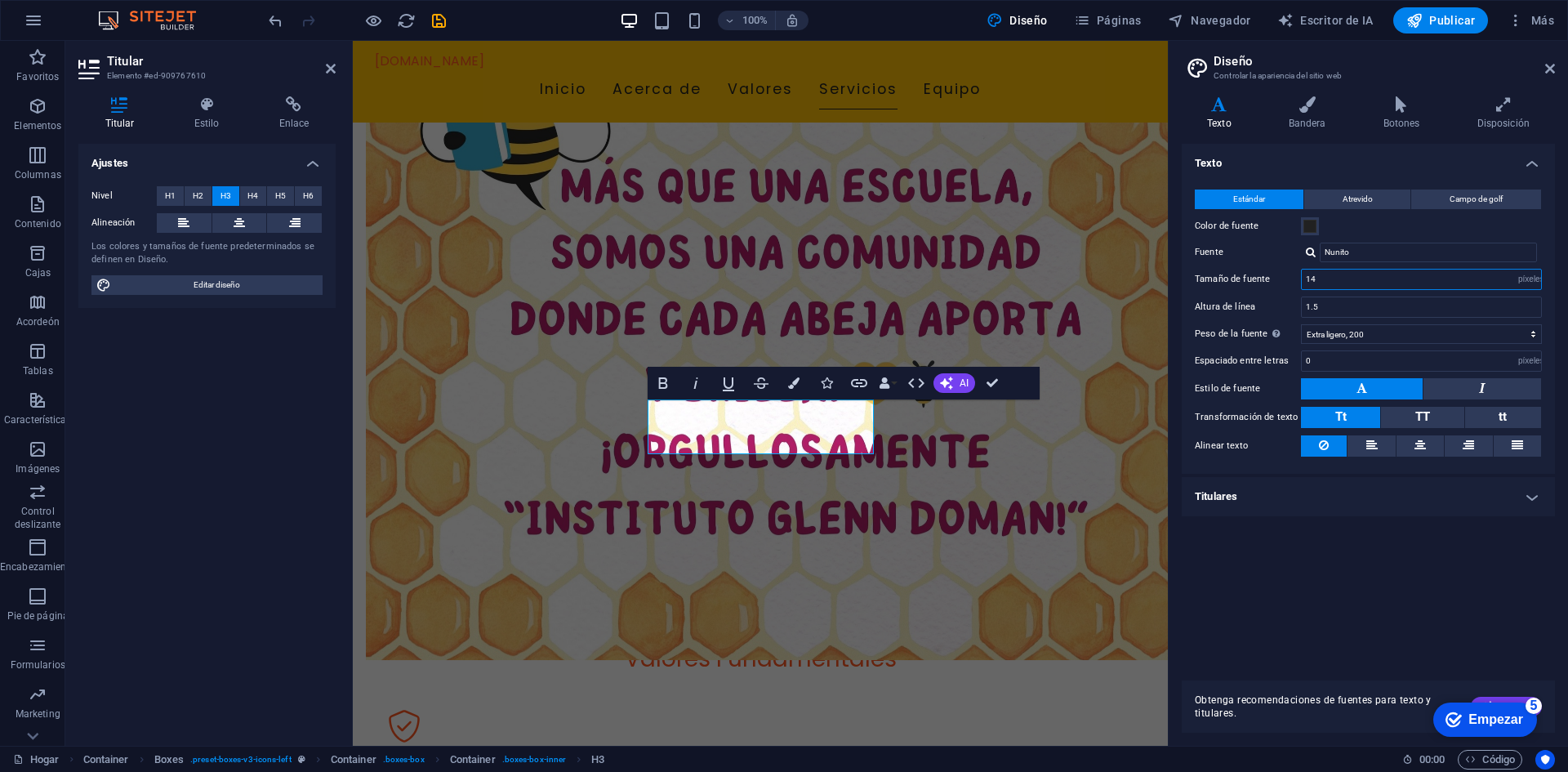
drag, startPoint x: 1326, startPoint y: 279, endPoint x: 1288, endPoint y: 273, distance: 38.5
click at [1288, 273] on div "Tamaño de fuente 14 movimiento rápido del ojo píxeles" at bounding box center [1368, 279] width 347 height 21
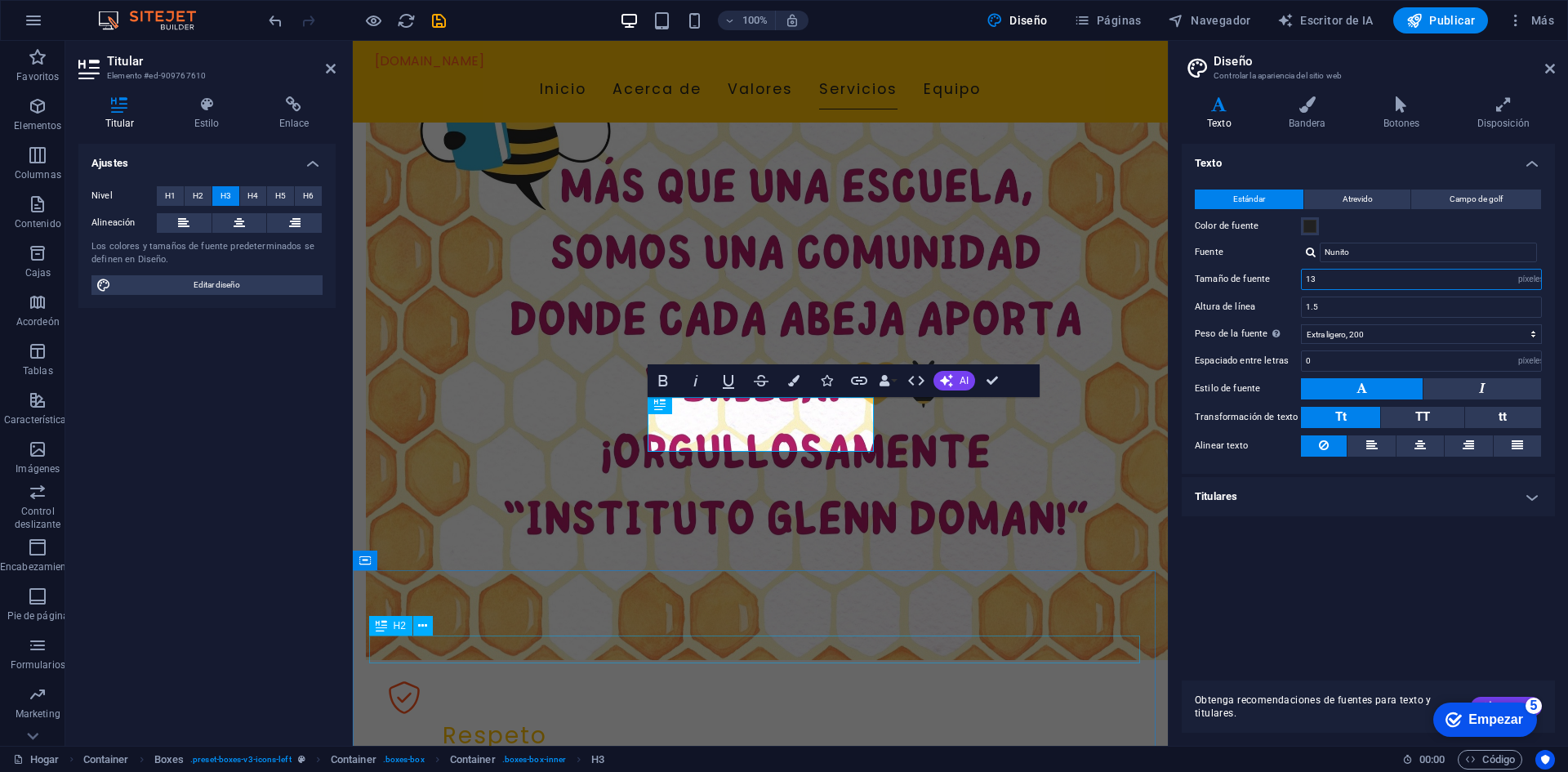
scroll to position [1071, 0]
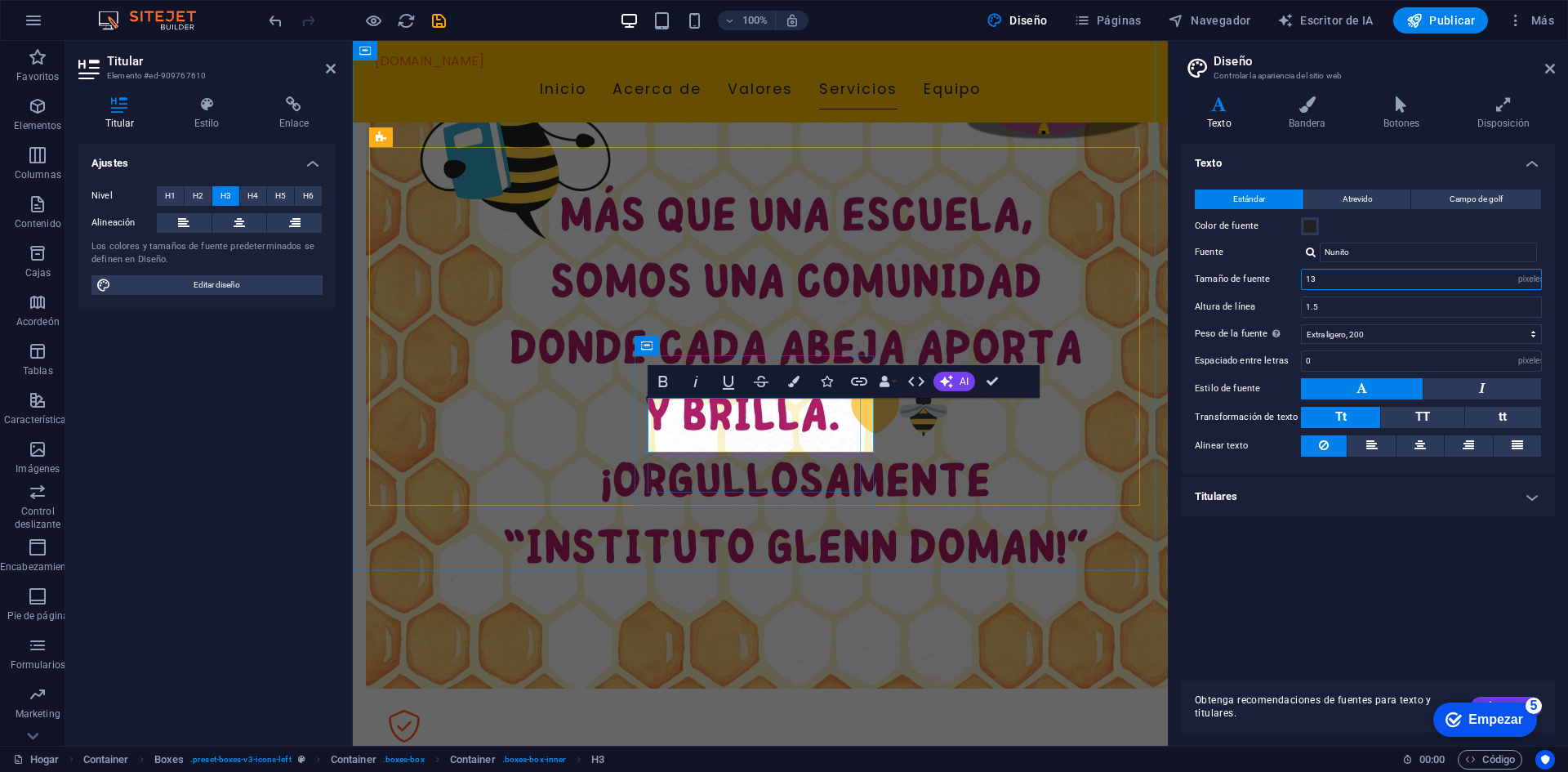
type input "13"
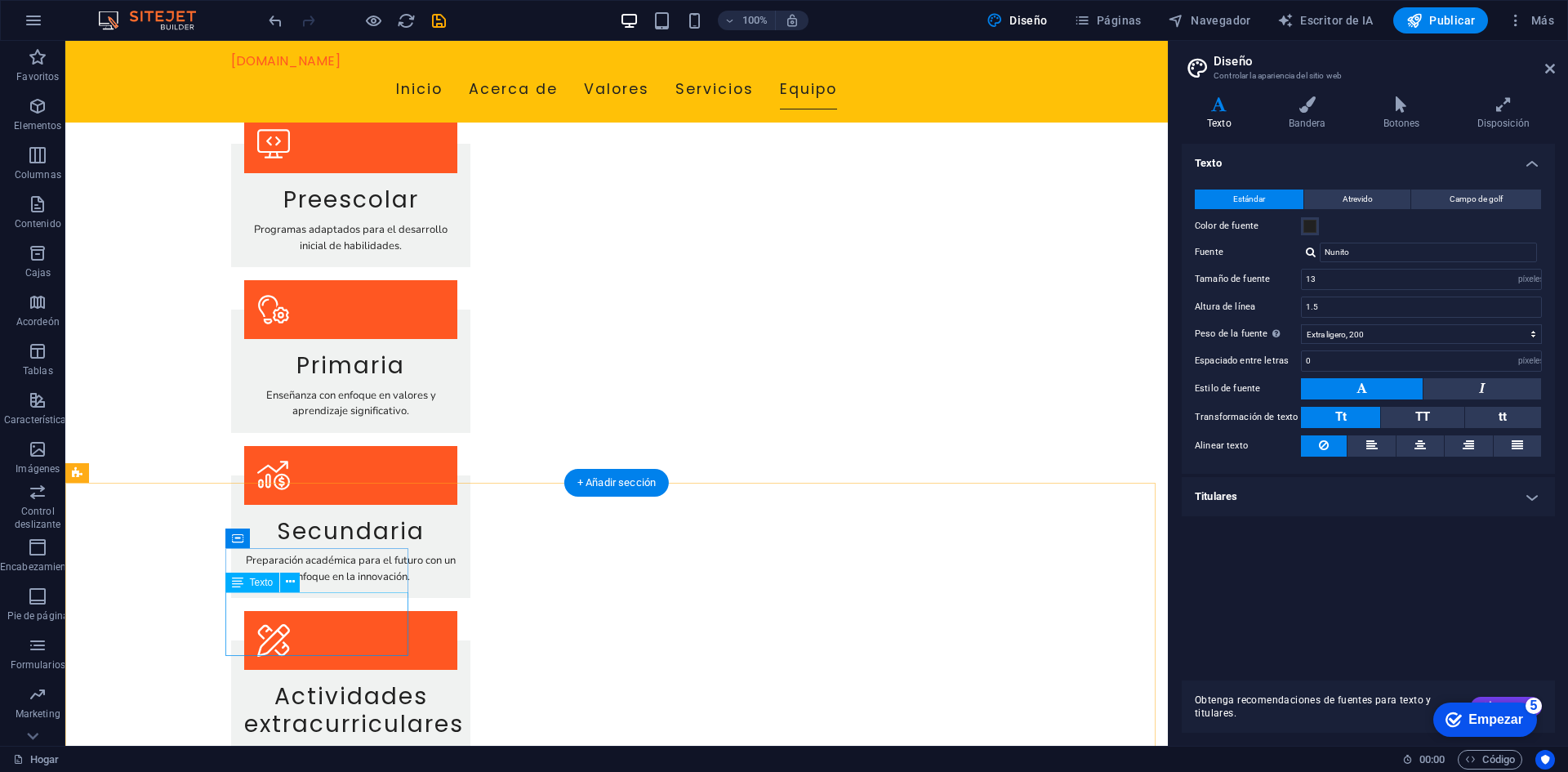
scroll to position [2329, 0]
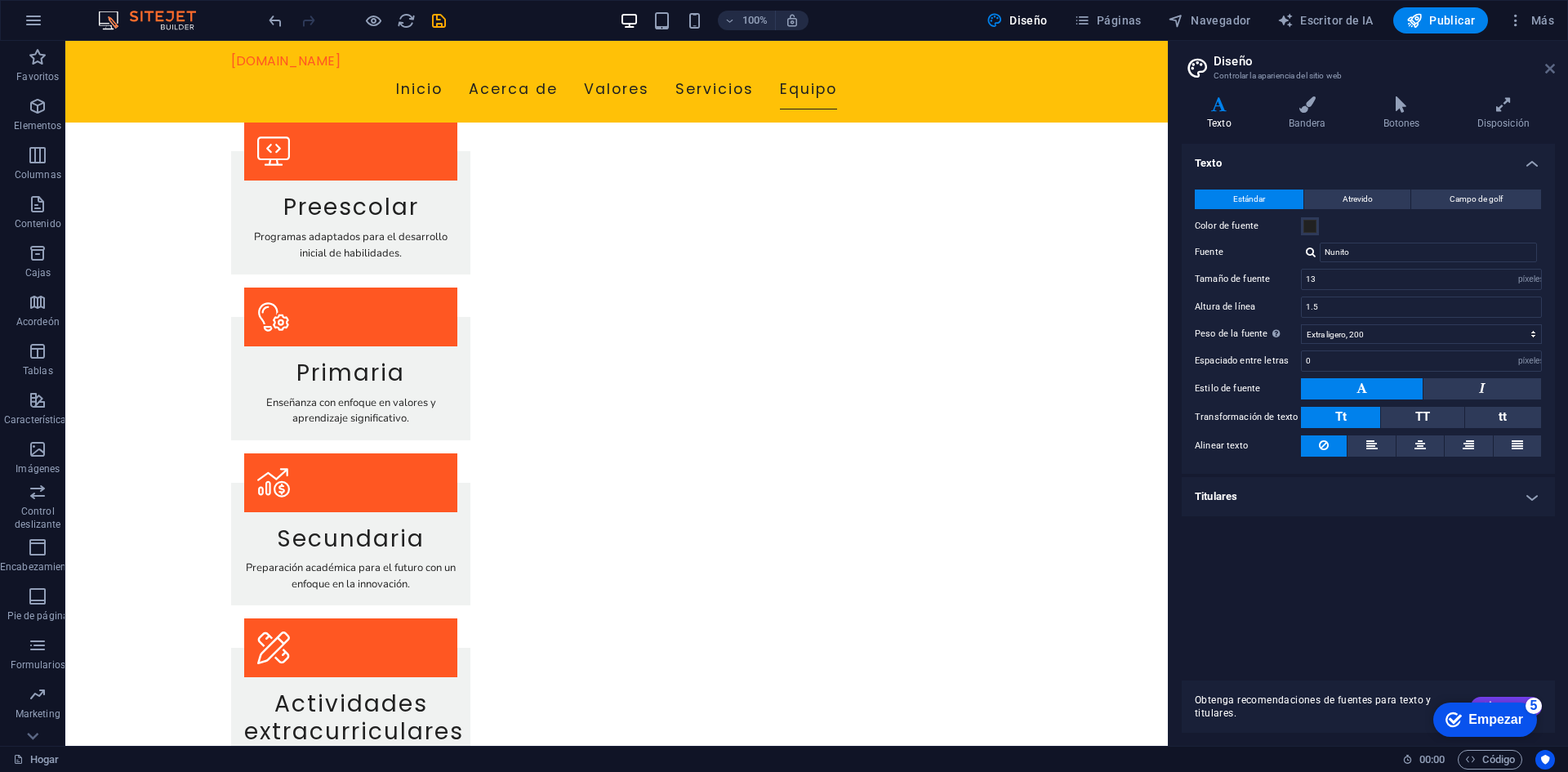
click at [1547, 70] on icon at bounding box center [1549, 68] width 9 height 13
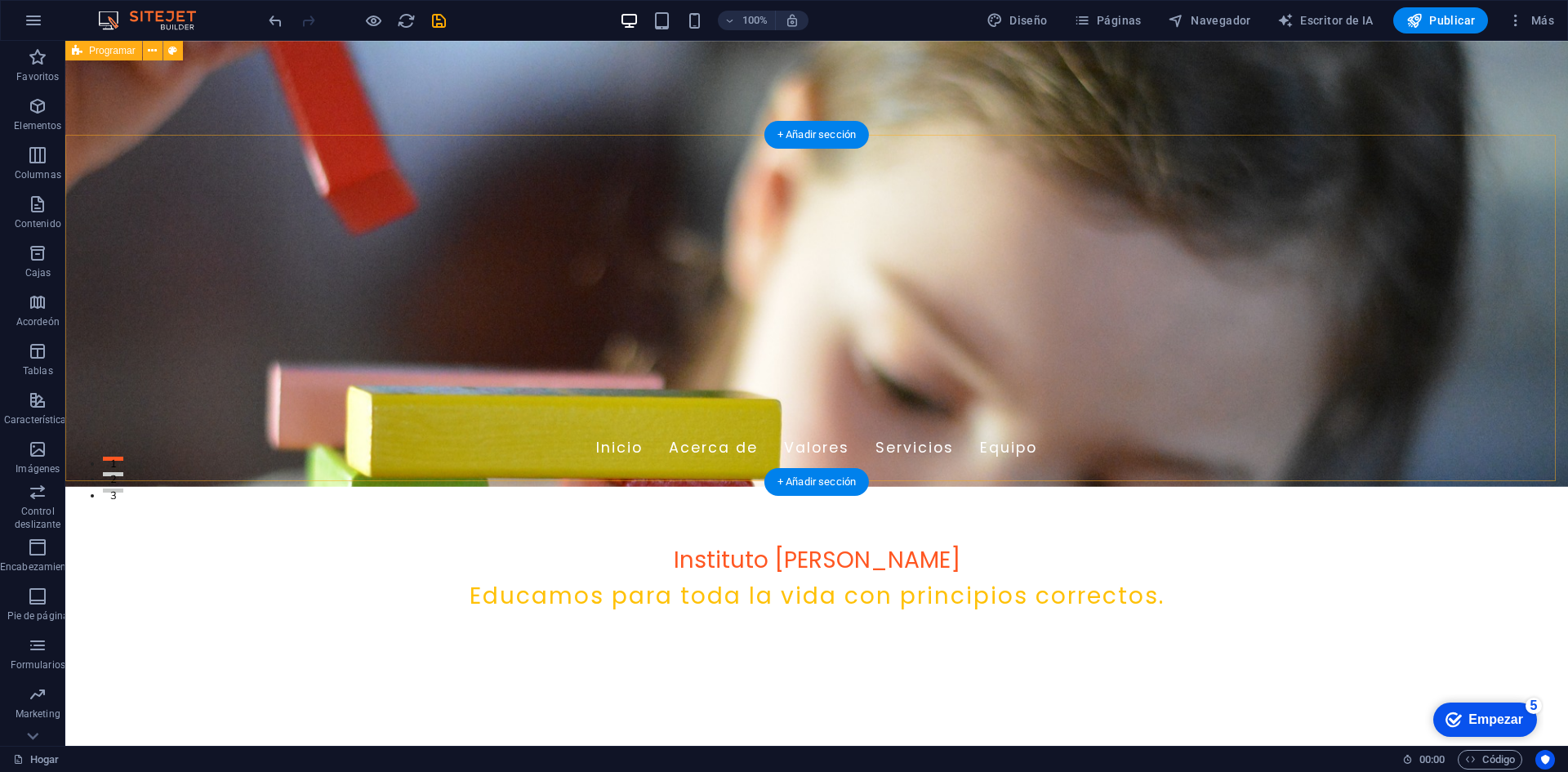
scroll to position [0, 0]
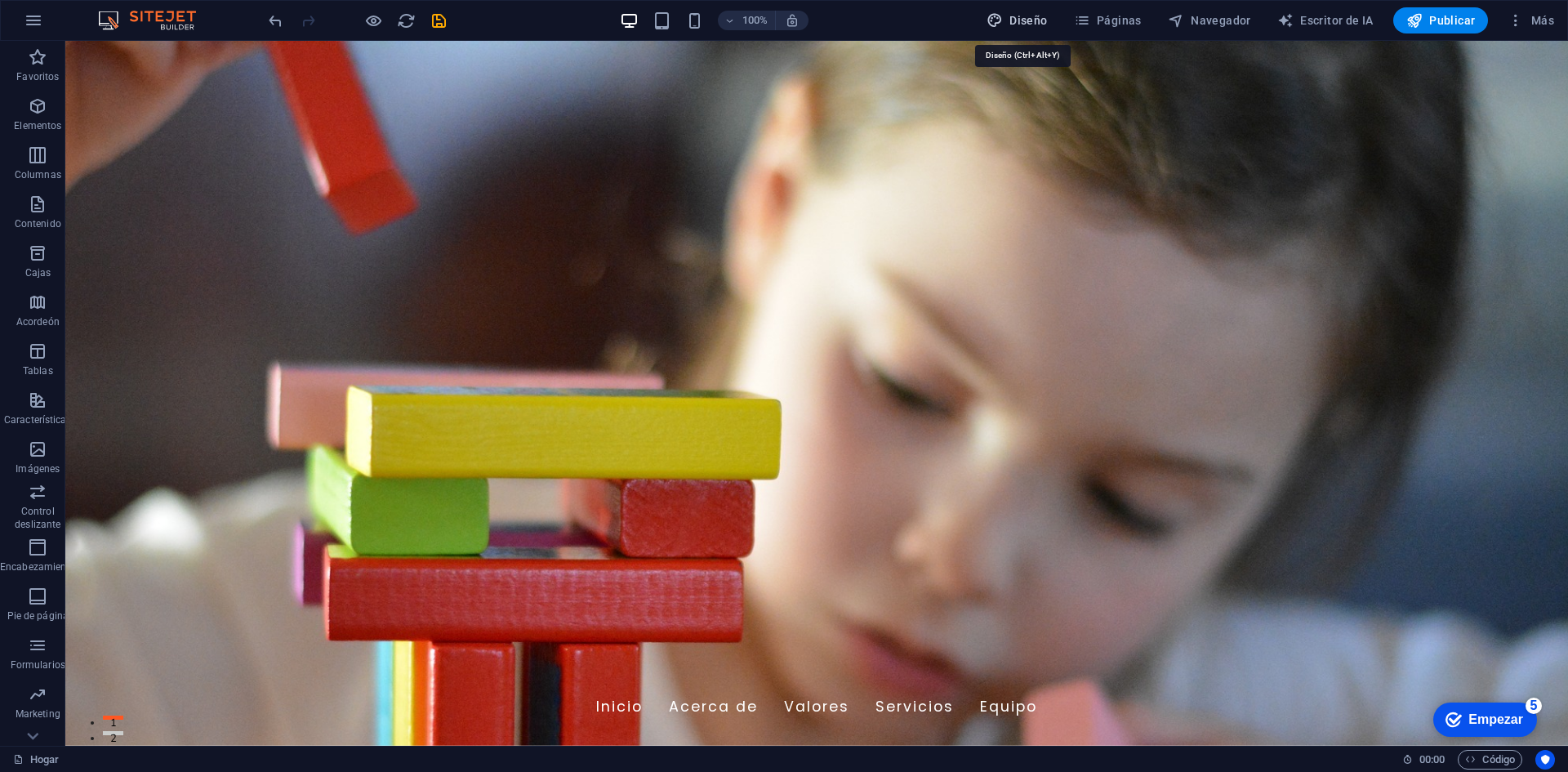
select select "px"
select select "200"
select select "px"
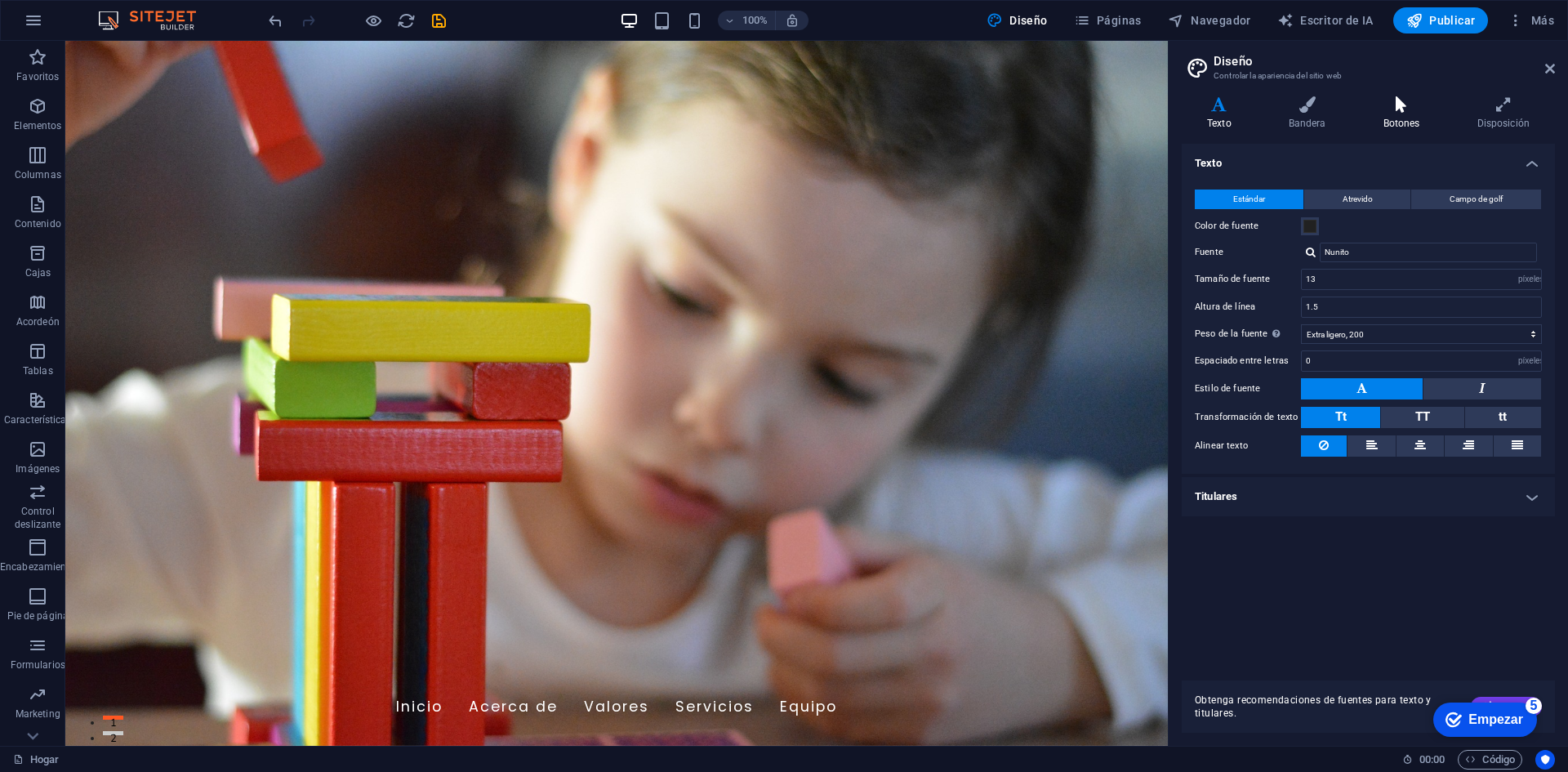
click at [1375, 108] on icon at bounding box center [1402, 104] width 88 height 16
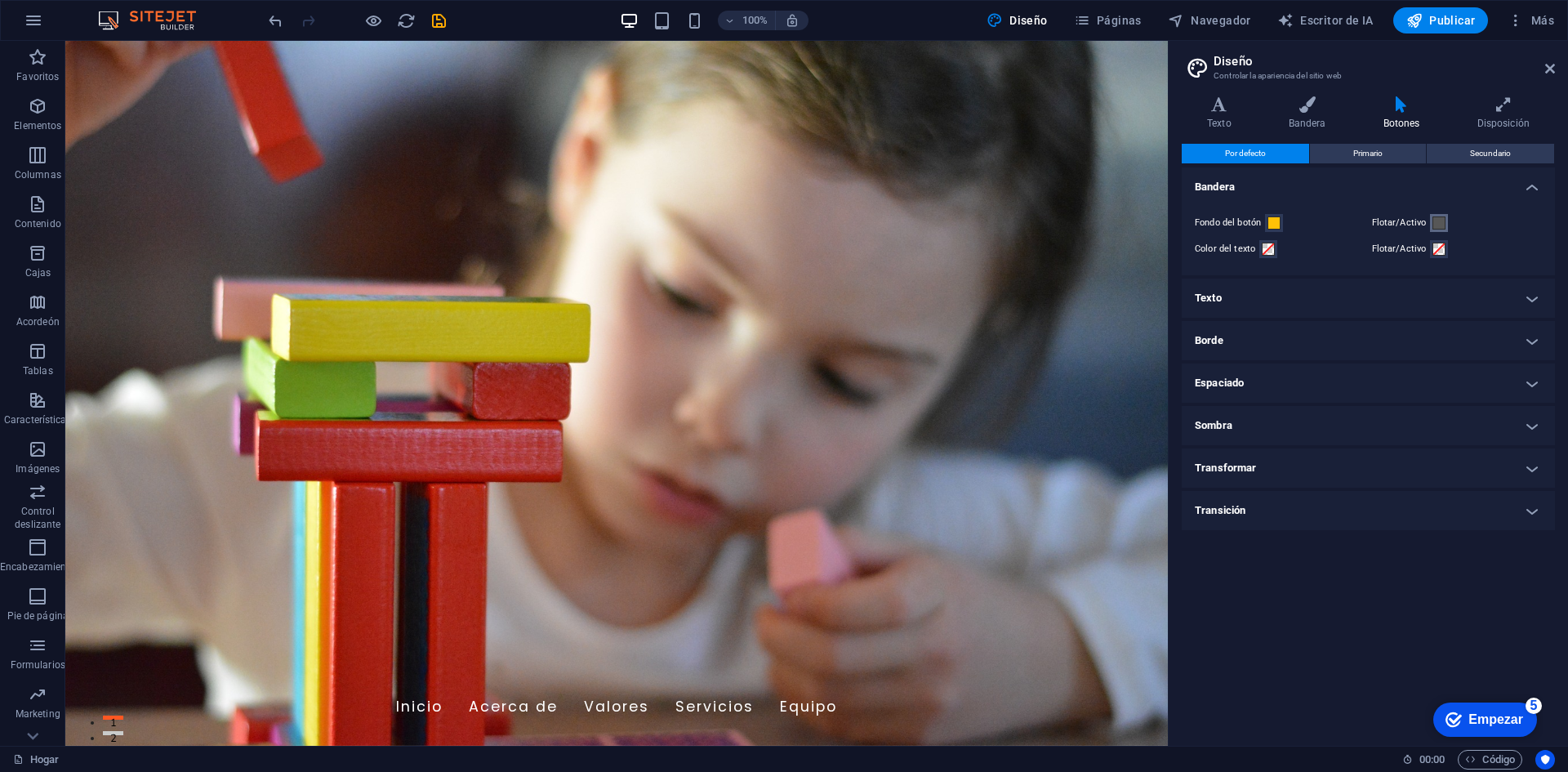
click at [1433, 224] on span at bounding box center [1438, 223] width 13 height 13
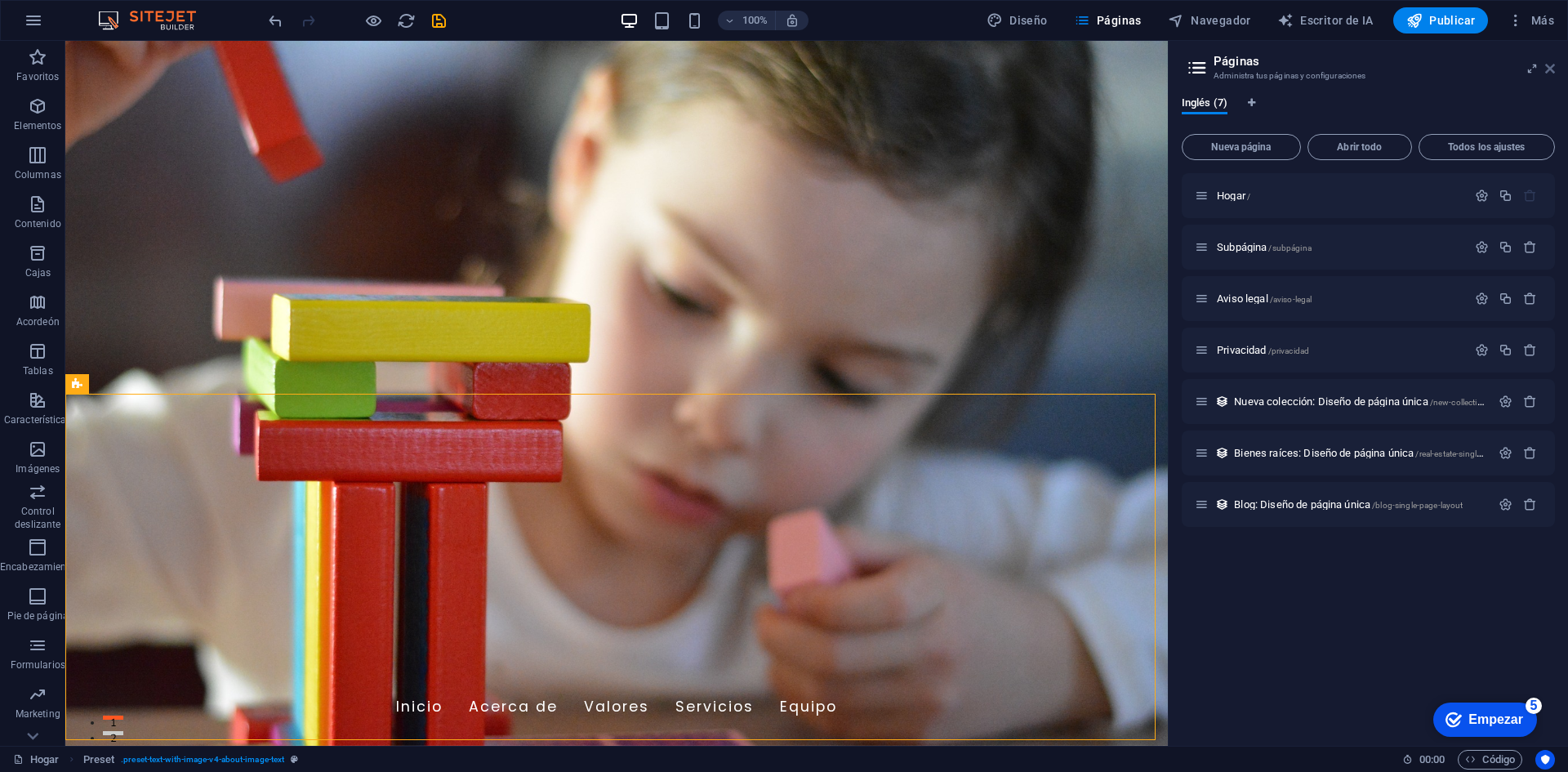
click at [1546, 65] on icon at bounding box center [1549, 68] width 9 height 13
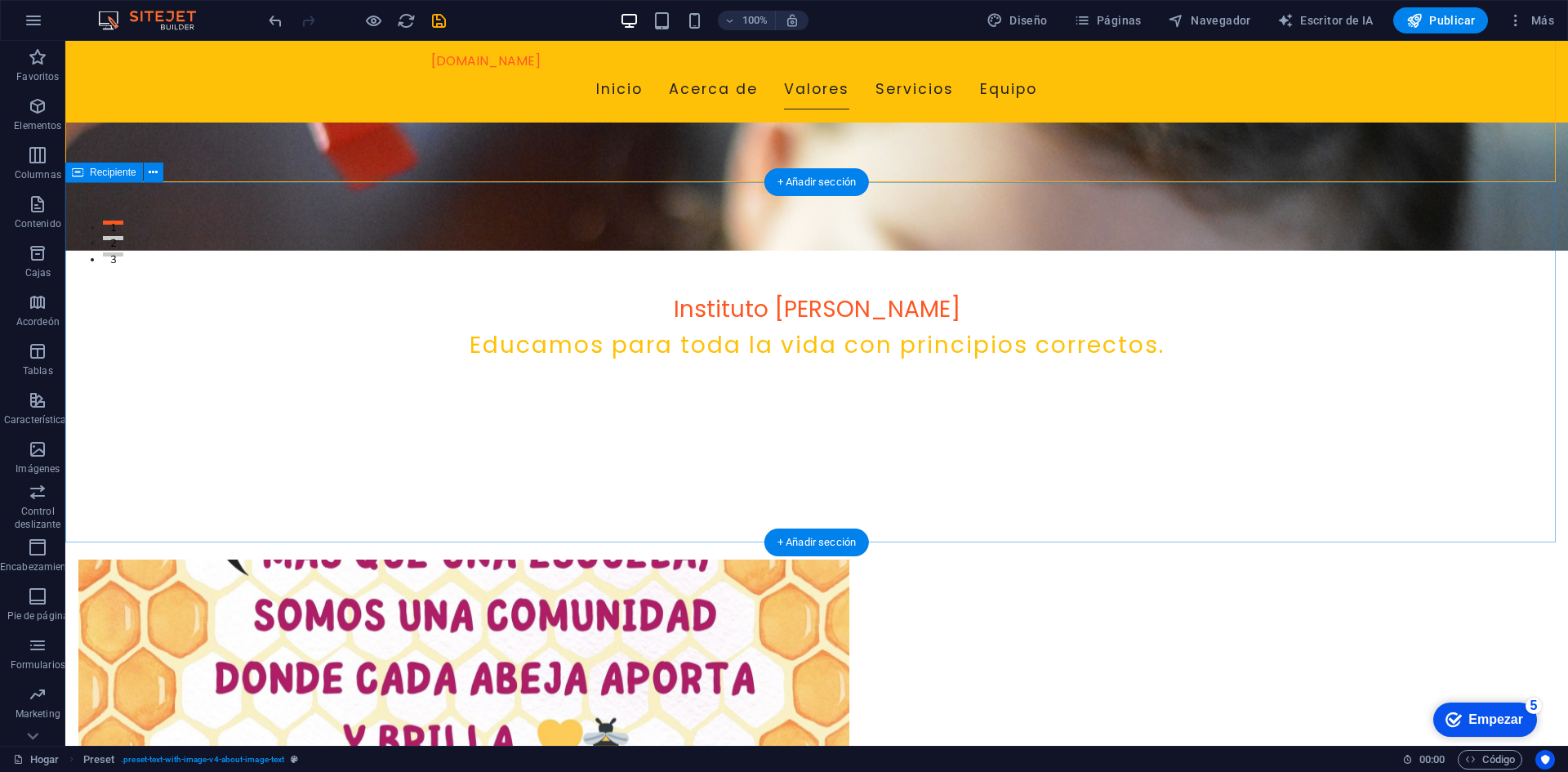
scroll to position [572, 0]
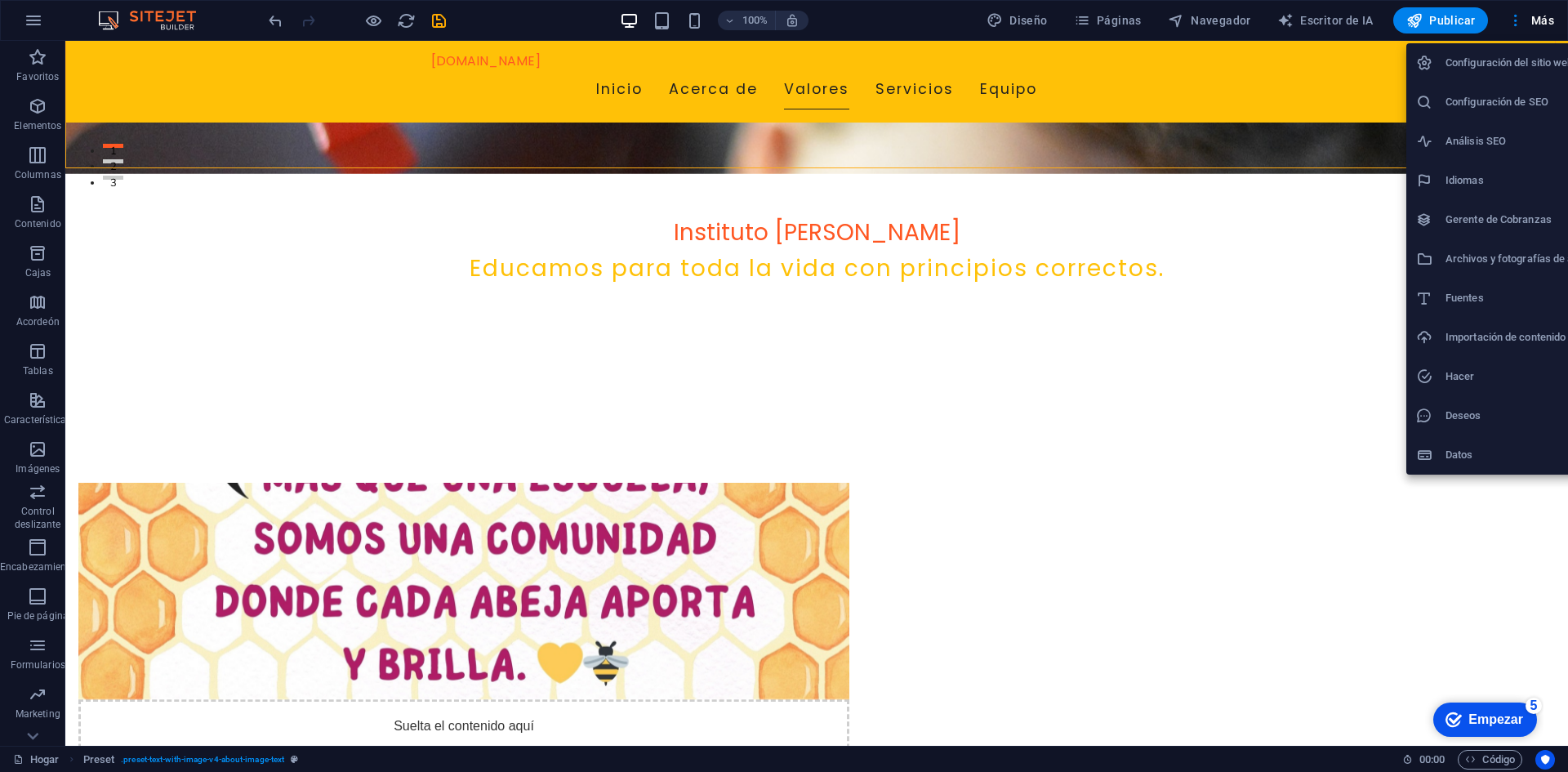
click at [1510, 23] on div at bounding box center [784, 386] width 1568 height 772
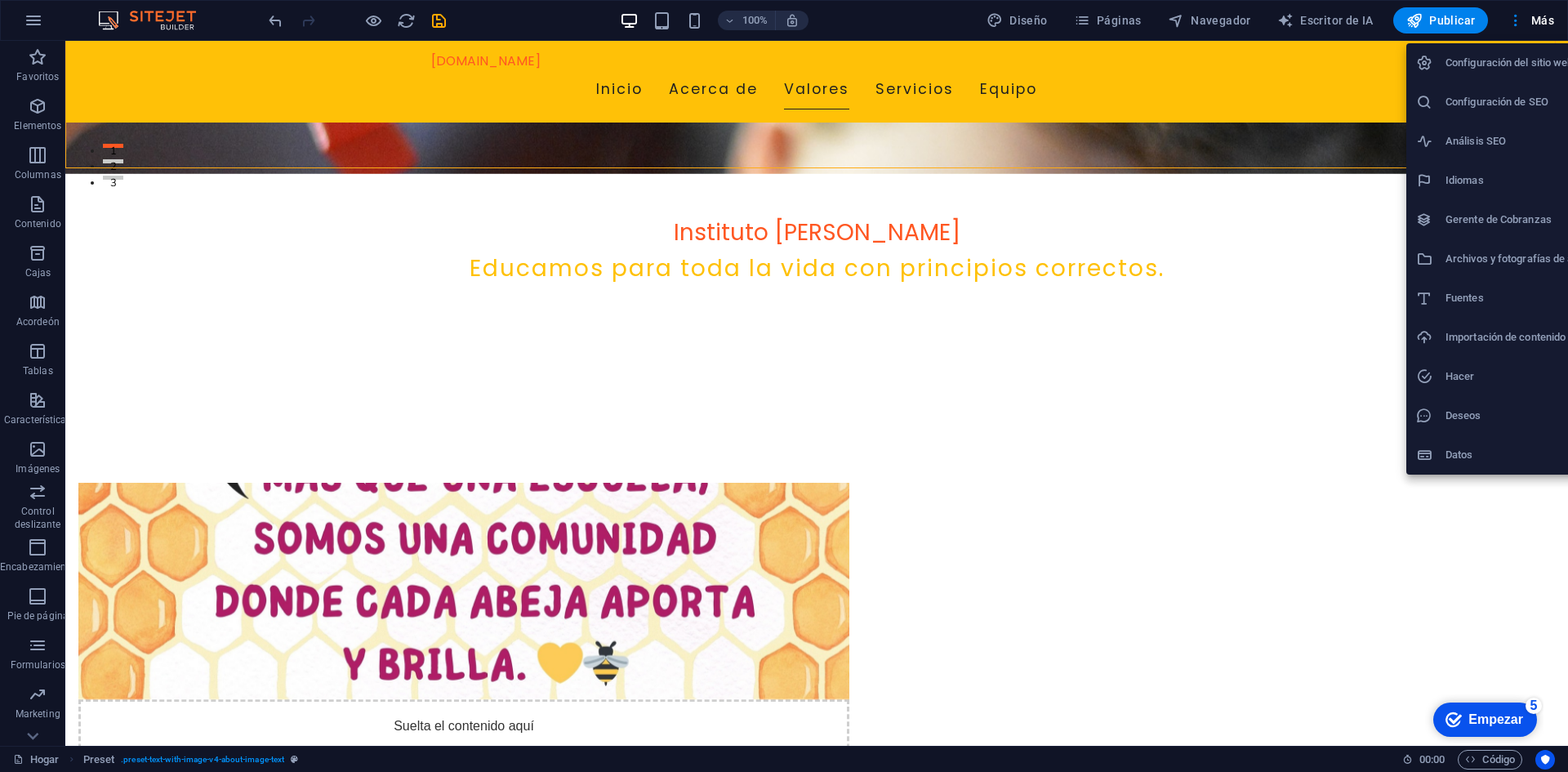
click at [1277, 297] on div at bounding box center [784, 386] width 1568 height 772
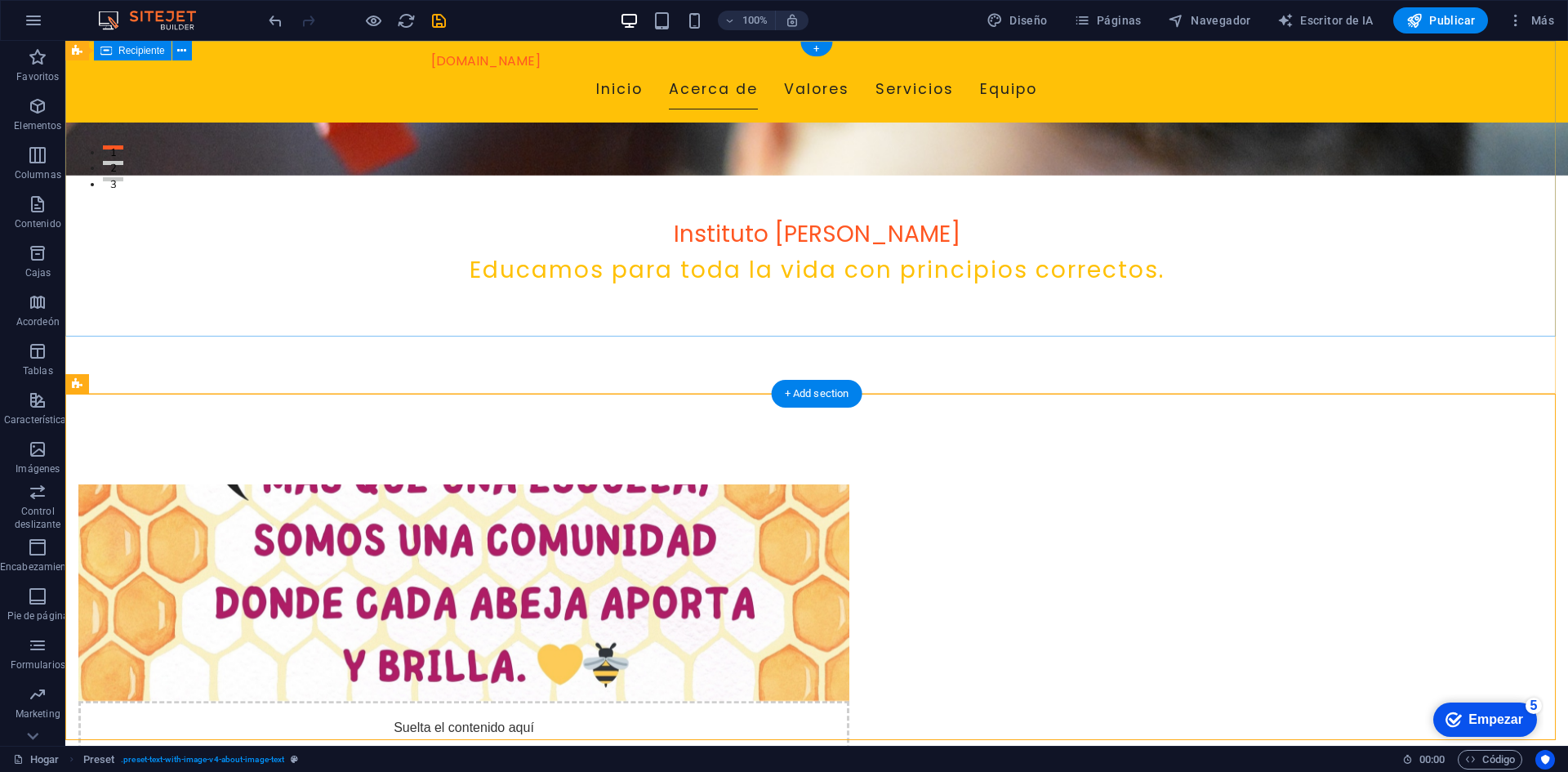
scroll to position [0, 0]
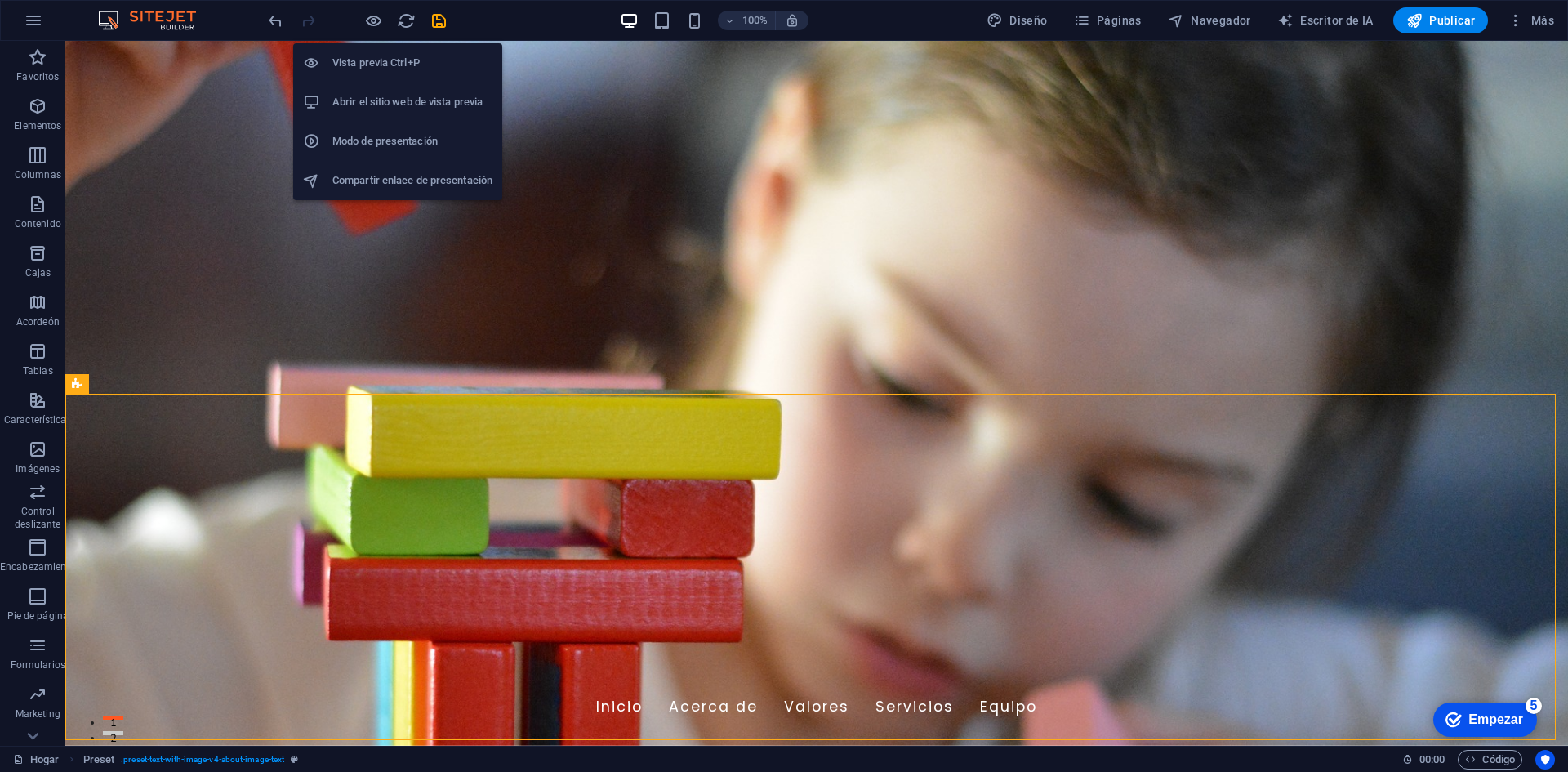
click at [387, 68] on font "Vista previa Ctrl+P" at bounding box center [376, 63] width 88 height 12
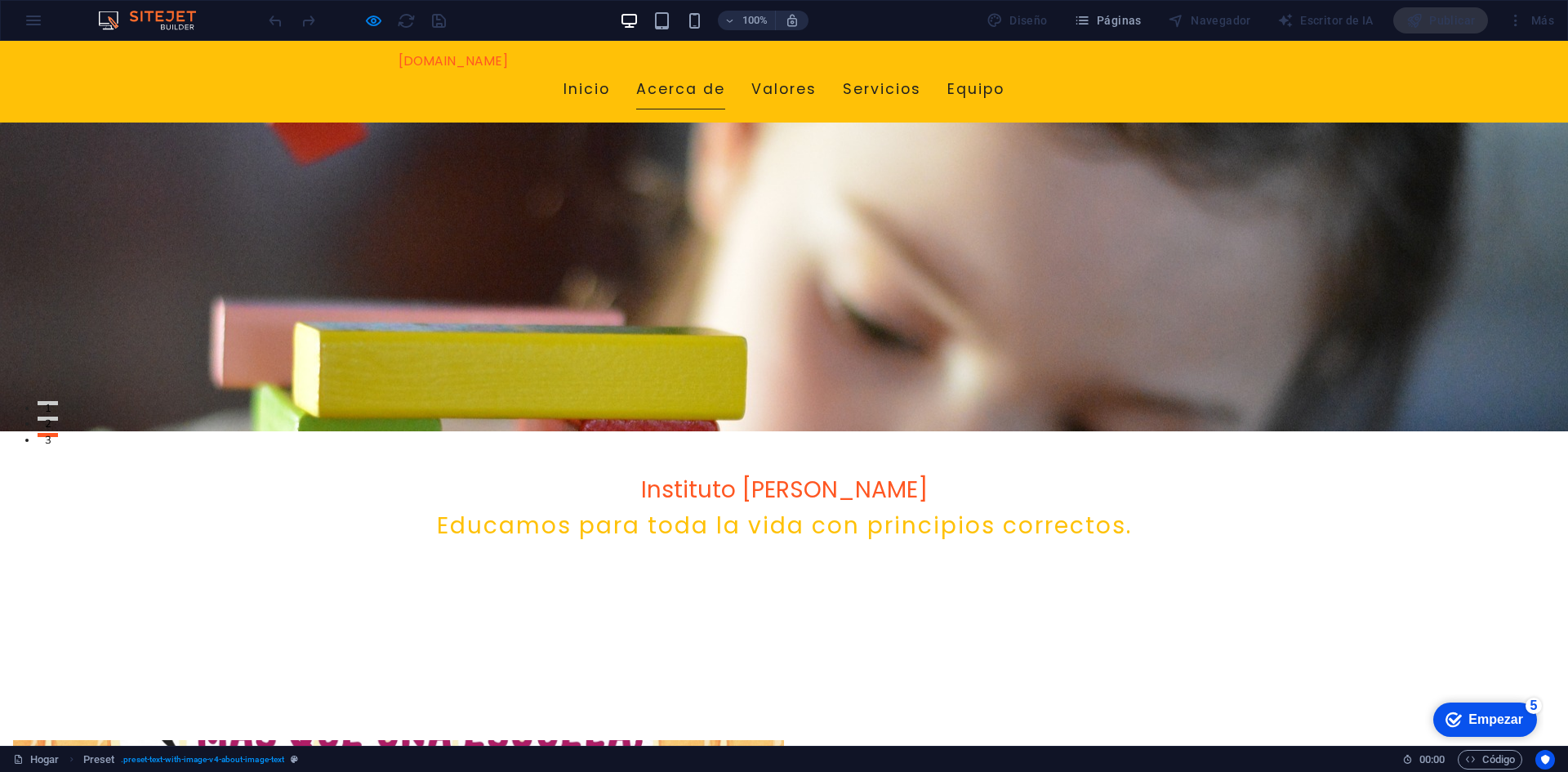
scroll to position [327, 0]
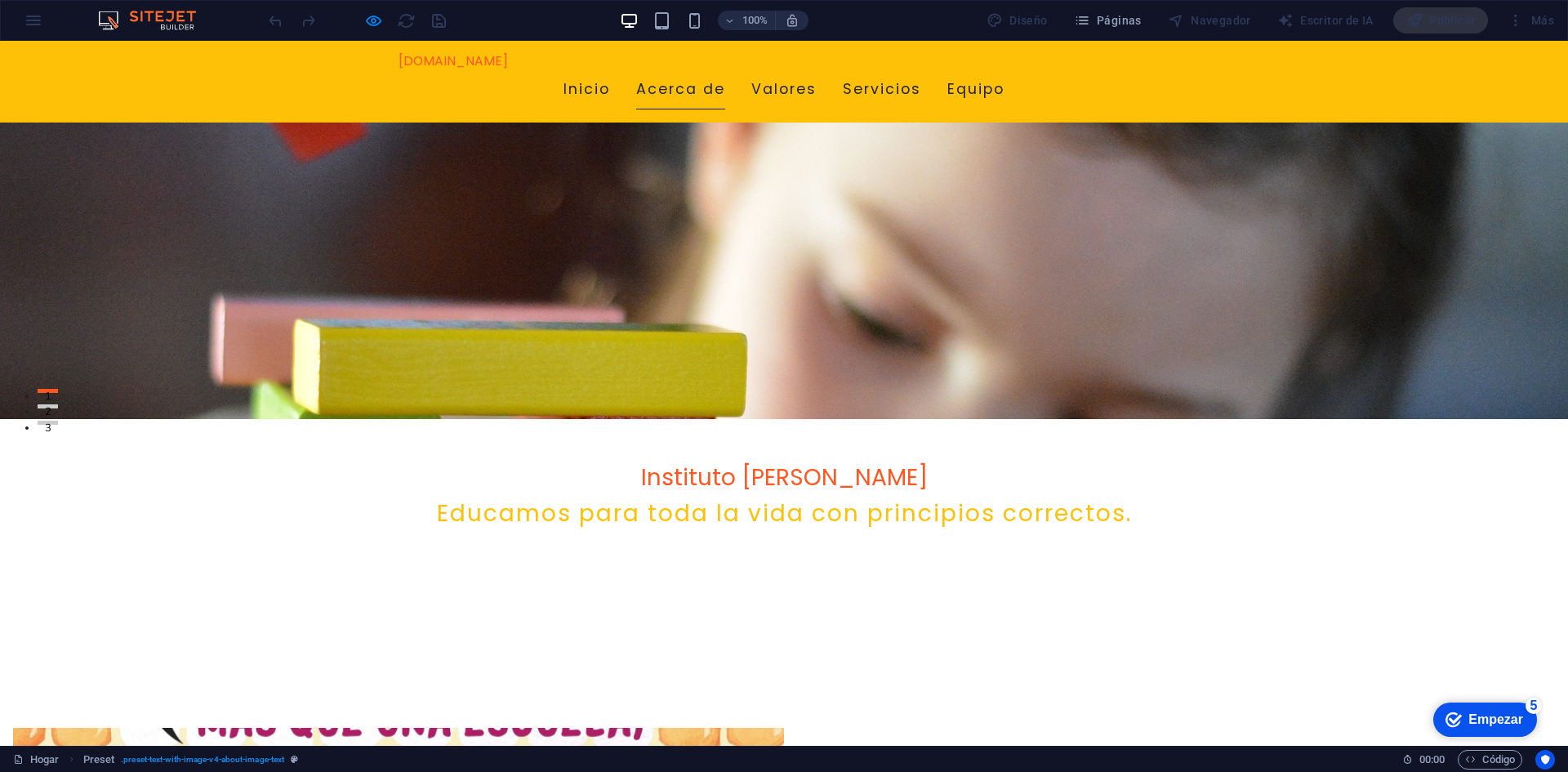
click at [725, 79] on font "Acerca de" at bounding box center [680, 89] width 89 height 20
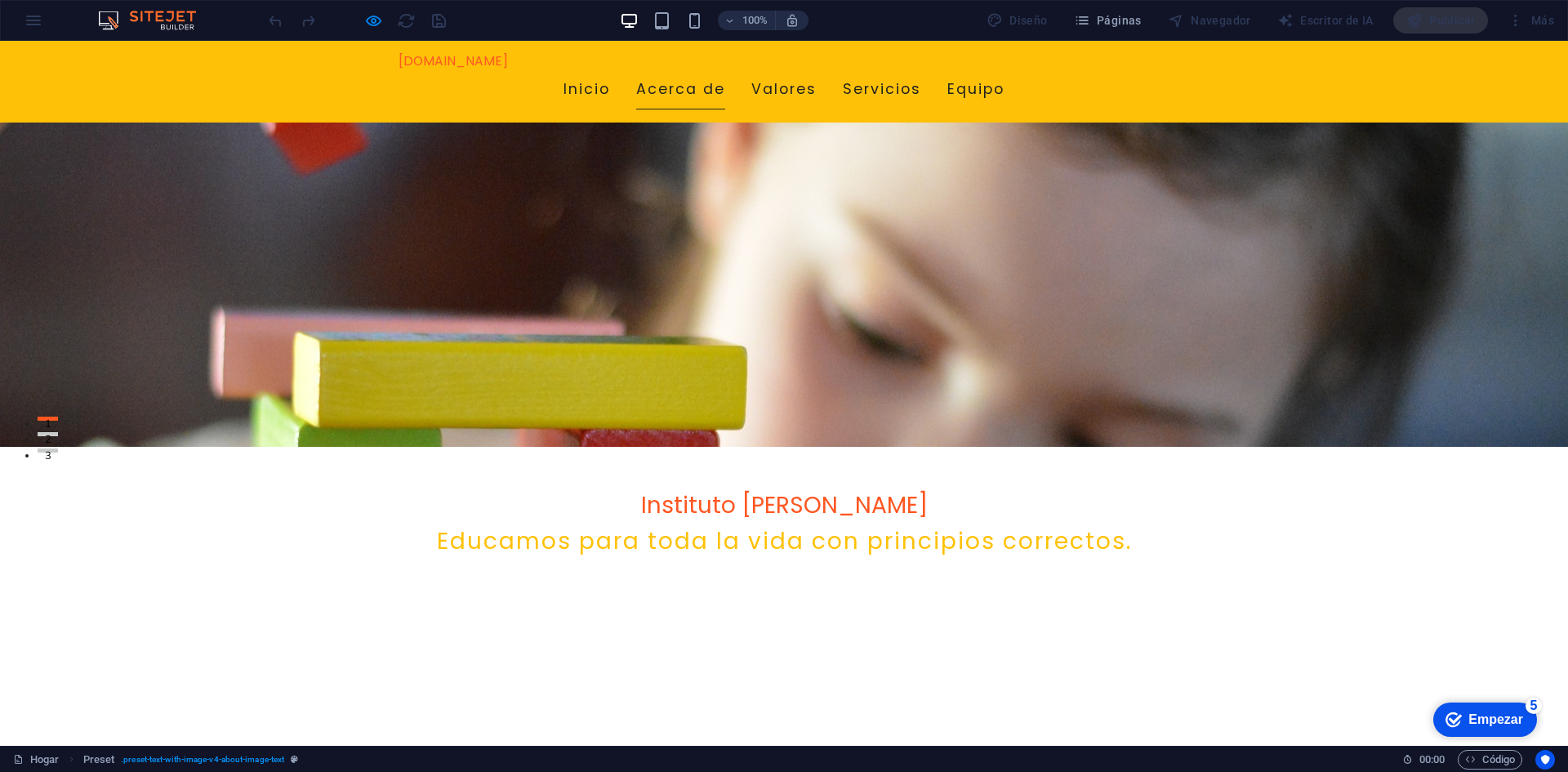
scroll to position [273, 0]
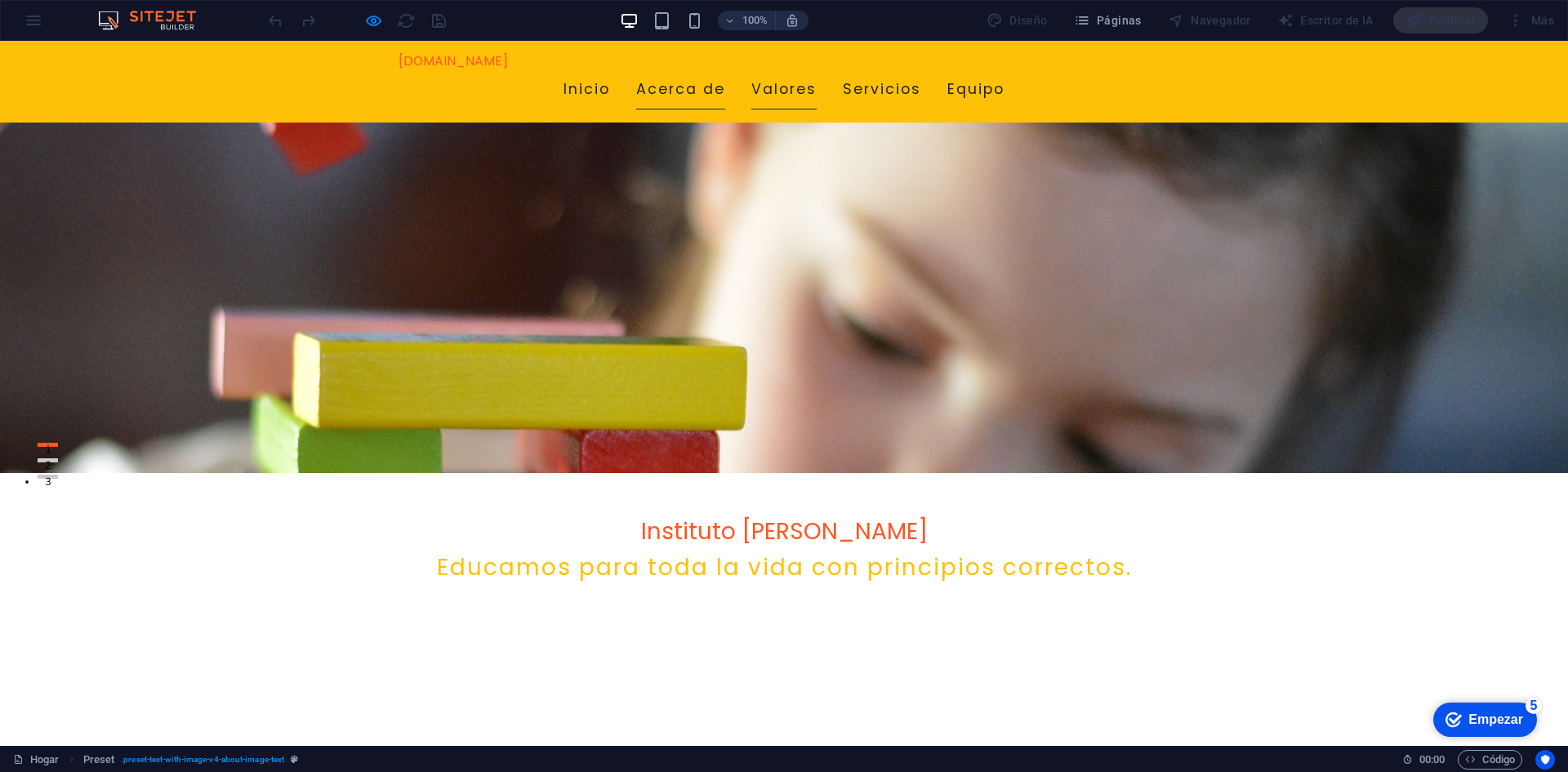
click at [816, 79] on font "Valores" at bounding box center [784, 89] width 65 height 20
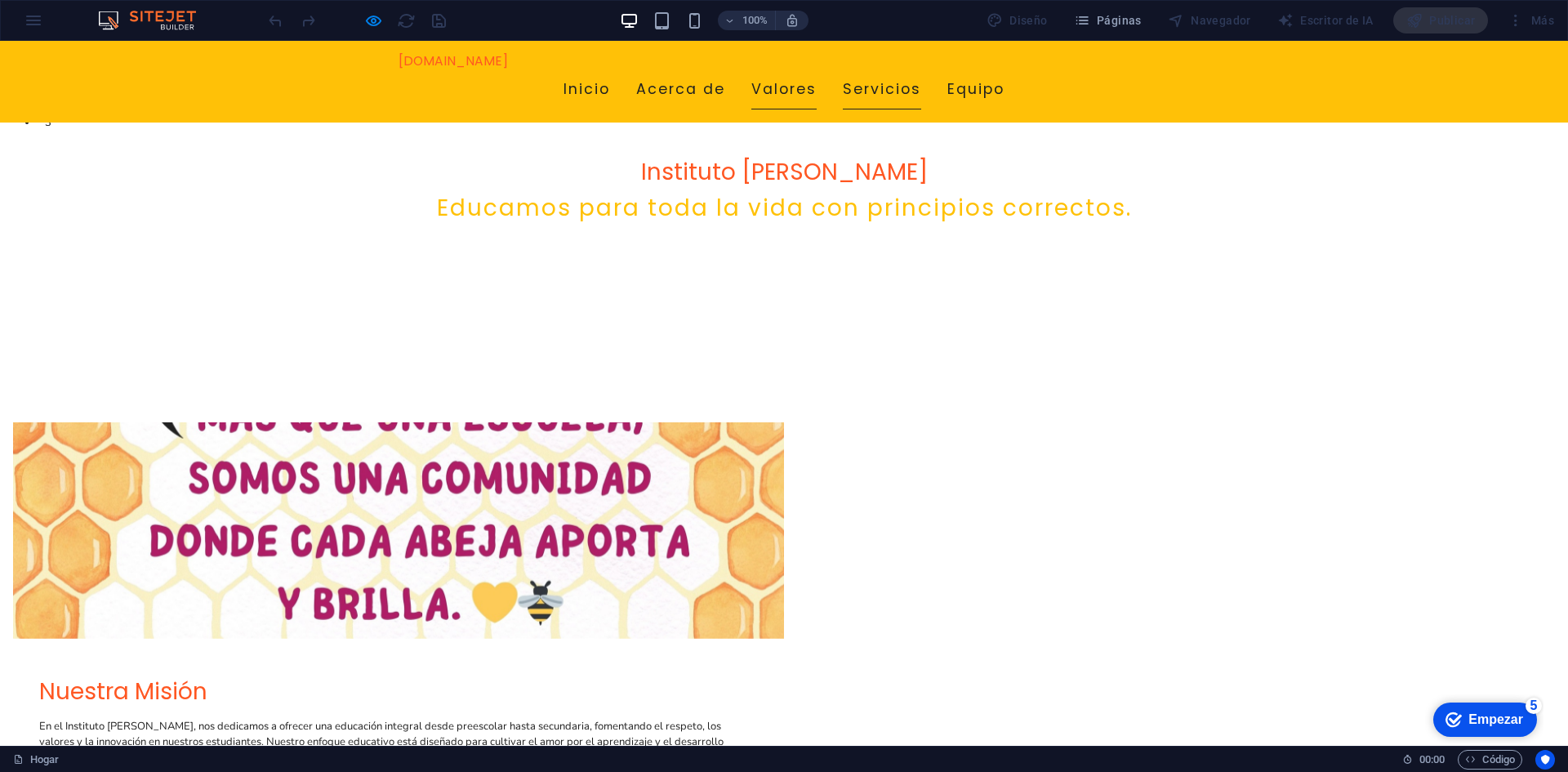
click at [921, 79] on font "Servicios" at bounding box center [882, 89] width 78 height 20
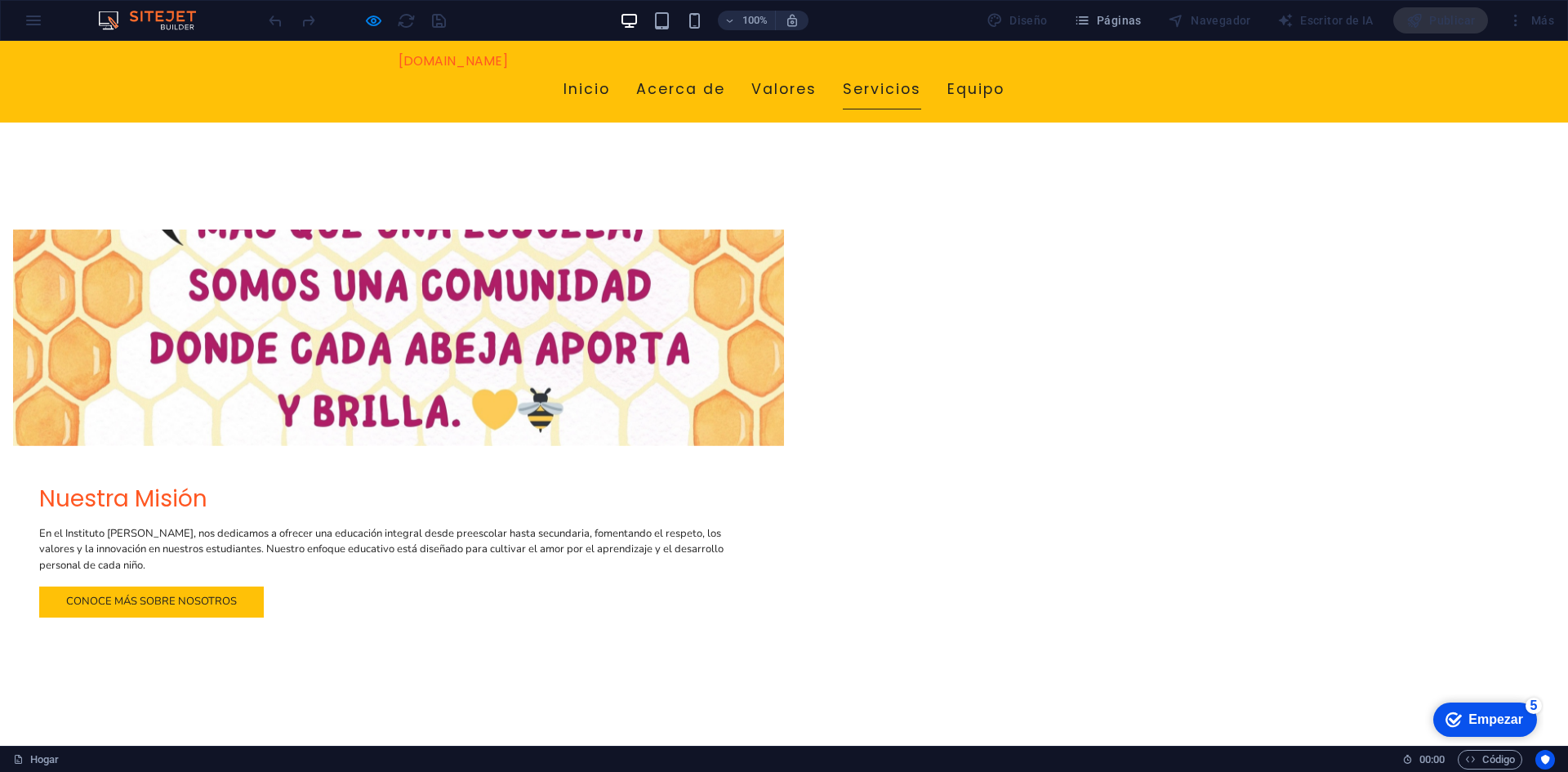
scroll to position [993, 0]
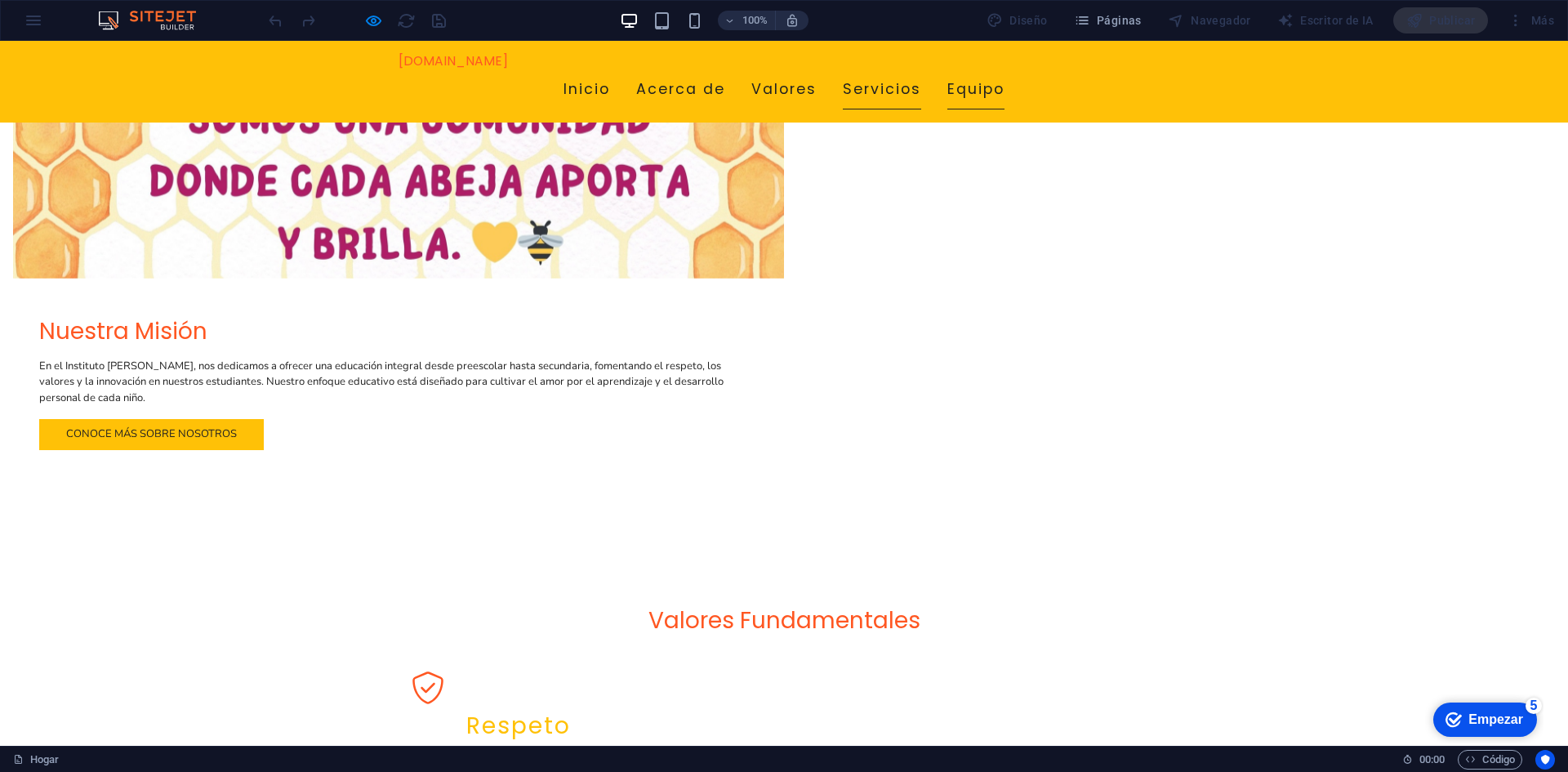
click at [1004, 79] on font "Equipo" at bounding box center [975, 89] width 58 height 20
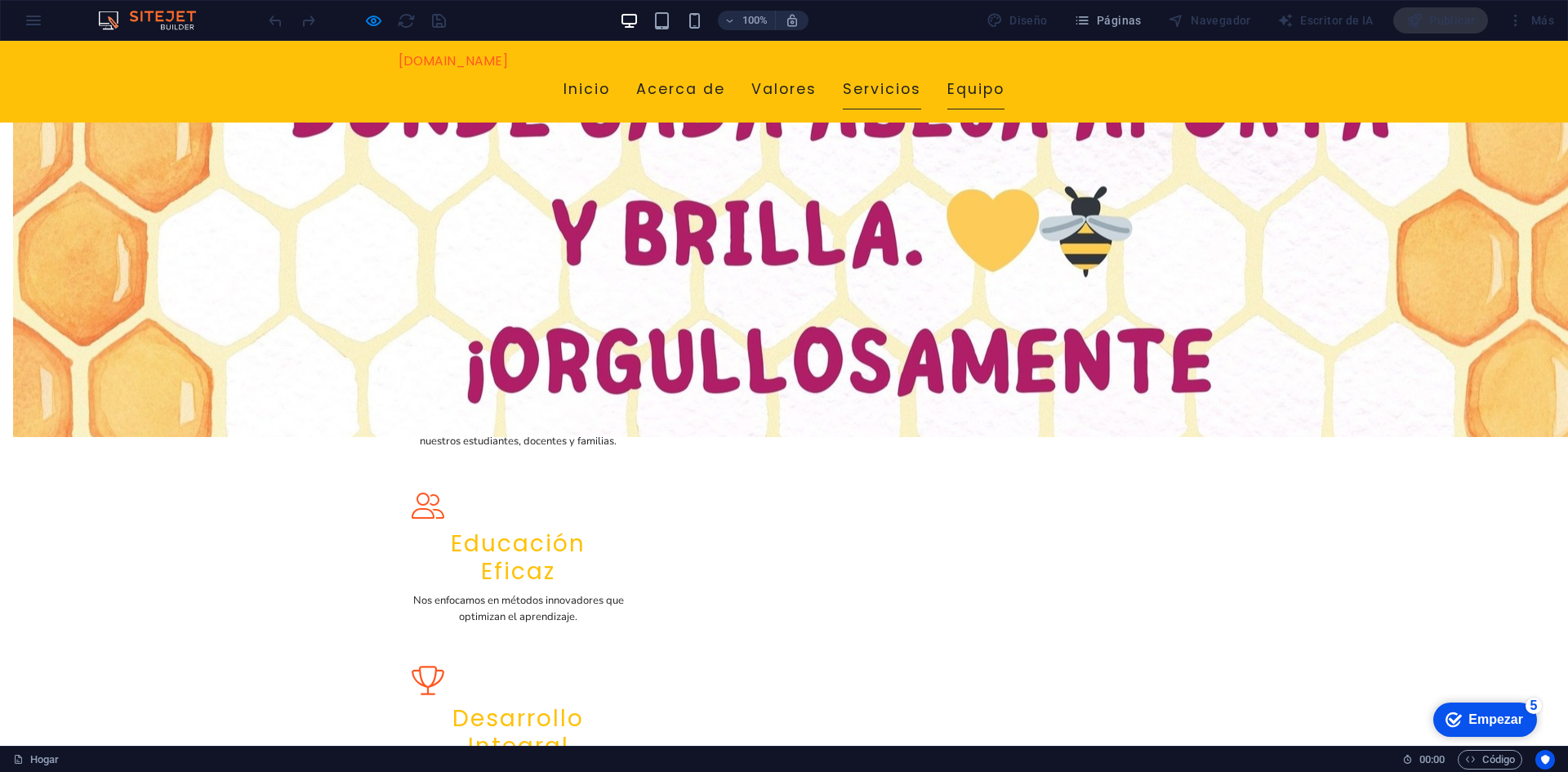
scroll to position [1535, 0]
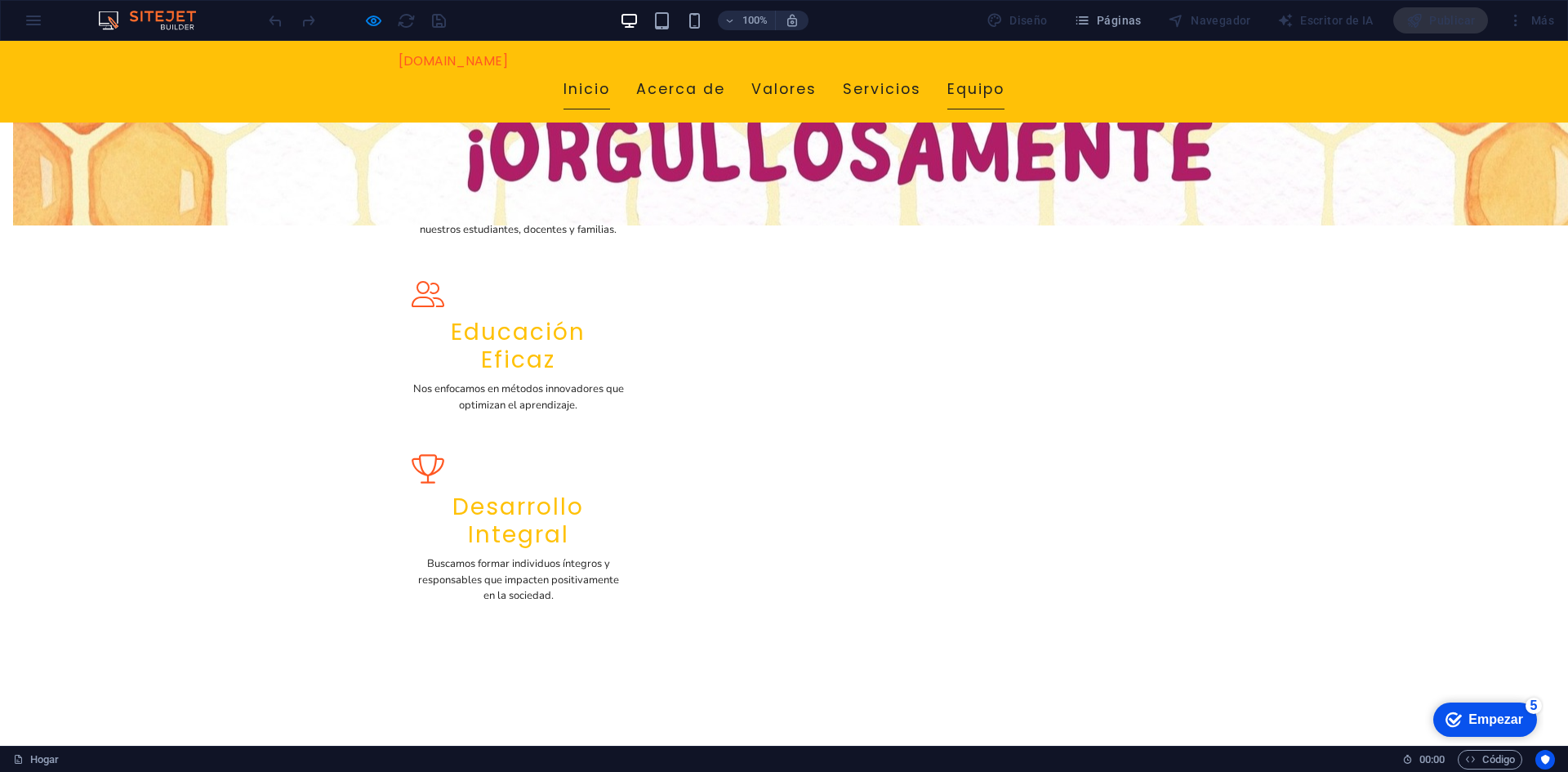
click at [610, 79] on font "Inicio" at bounding box center [587, 89] width 46 height 20
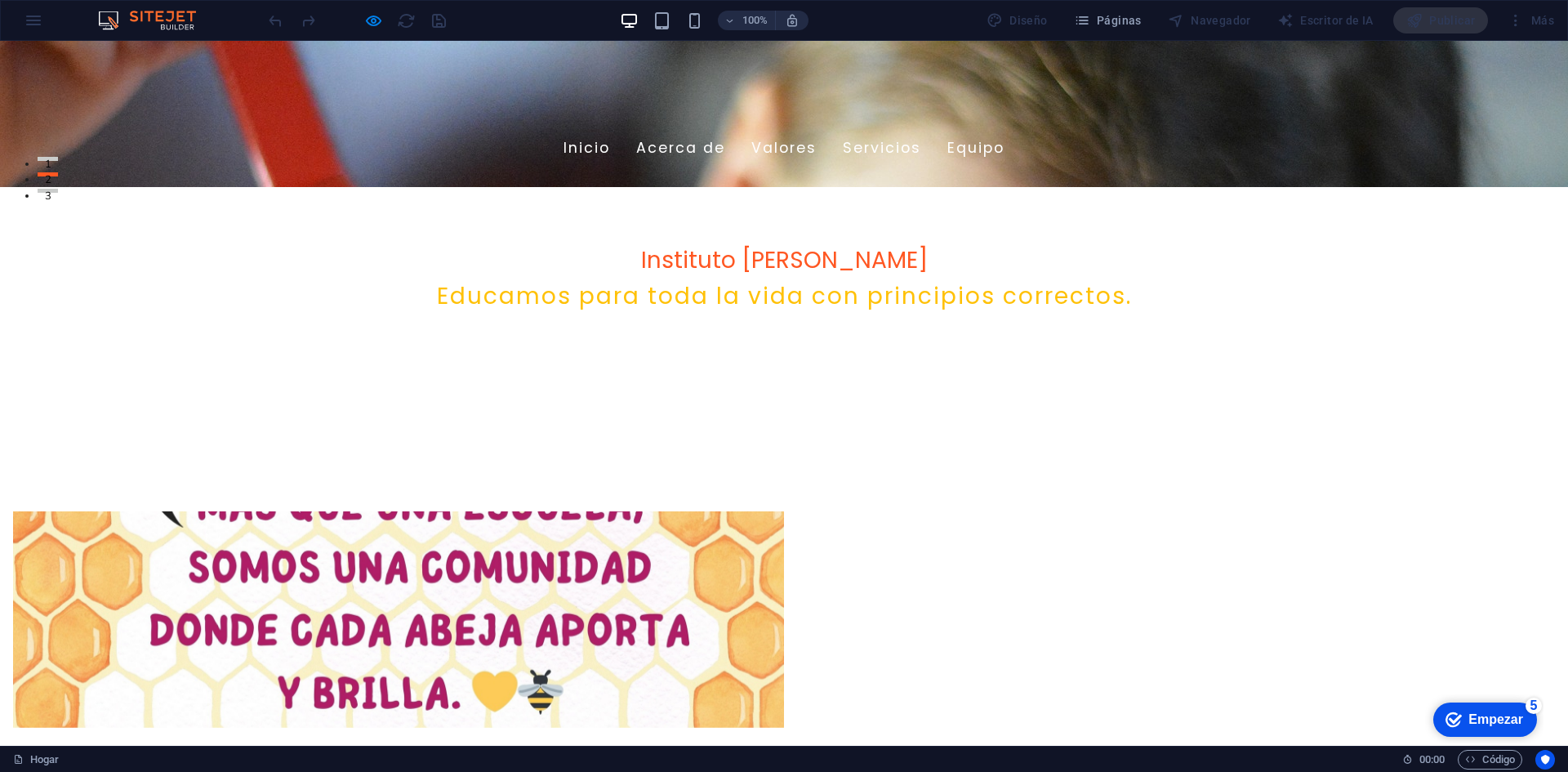
scroll to position [0, 0]
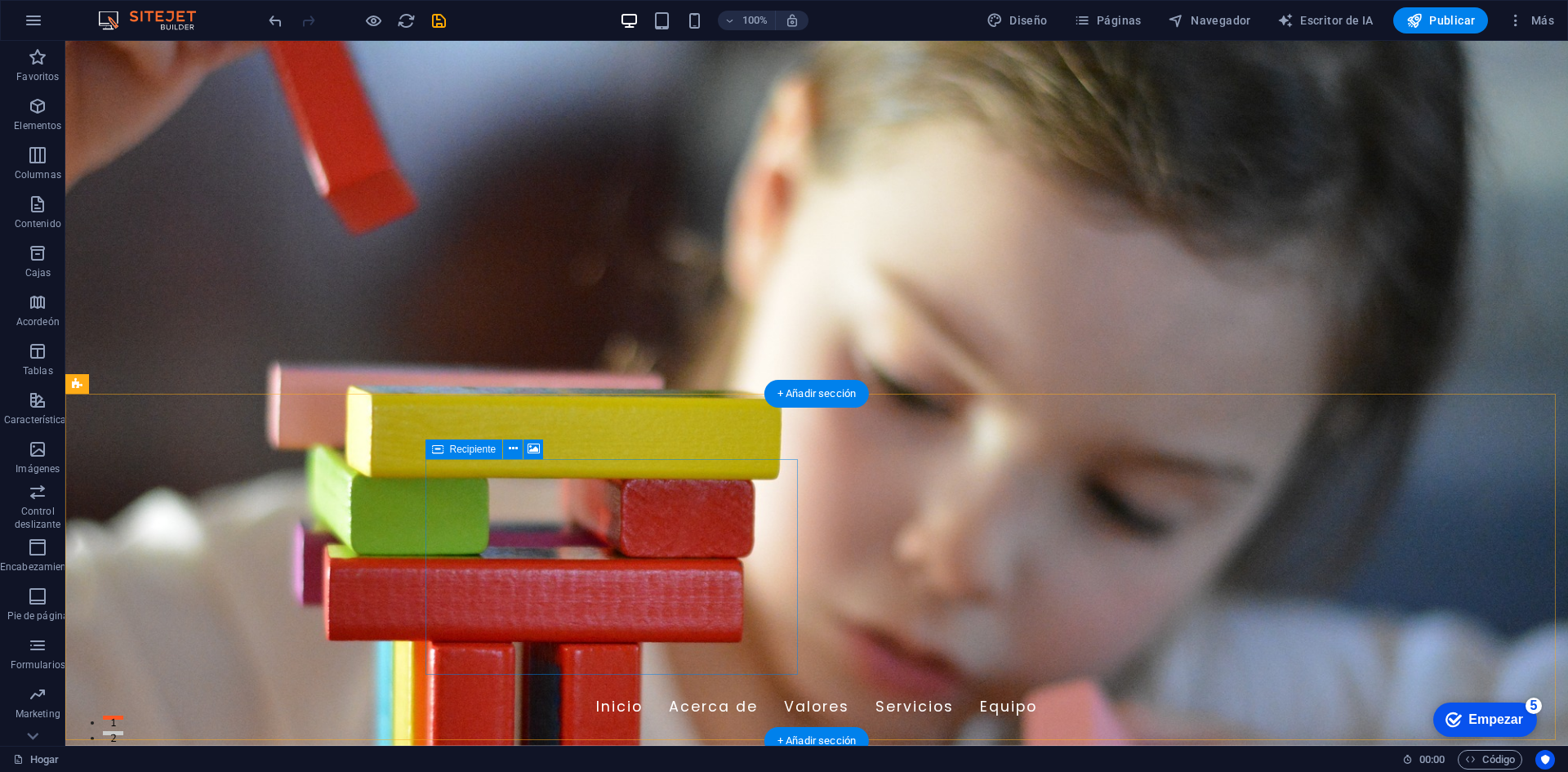
drag, startPoint x: 777, startPoint y: 479, endPoint x: 776, endPoint y: 553, distance: 74.0
drag, startPoint x: 774, startPoint y: 548, endPoint x: 775, endPoint y: 516, distance: 32.0
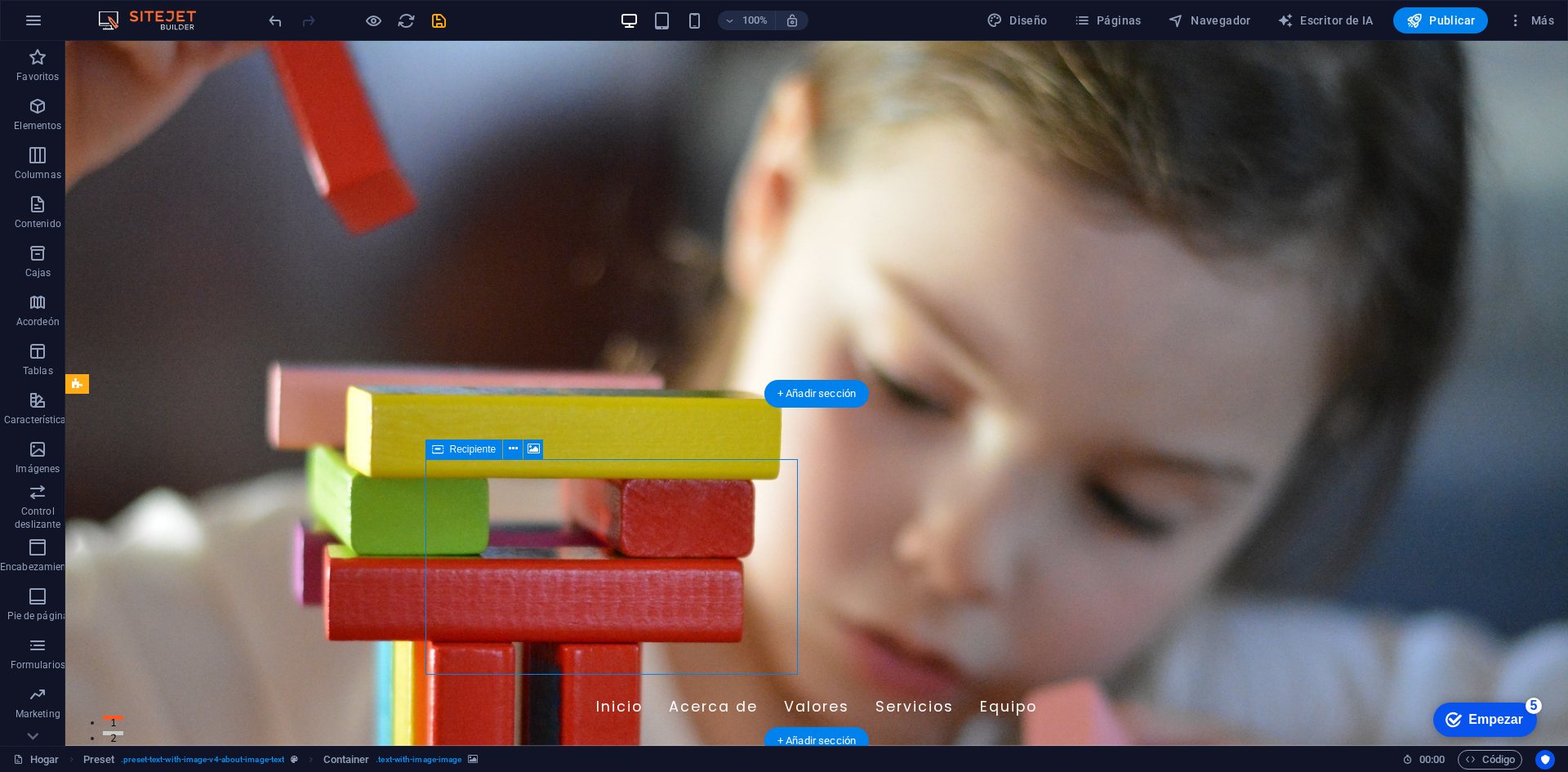
click at [129, 368] on figure at bounding box center [816, 394] width 1503 height 705
